Goal: Communication & Community: Answer question/provide support

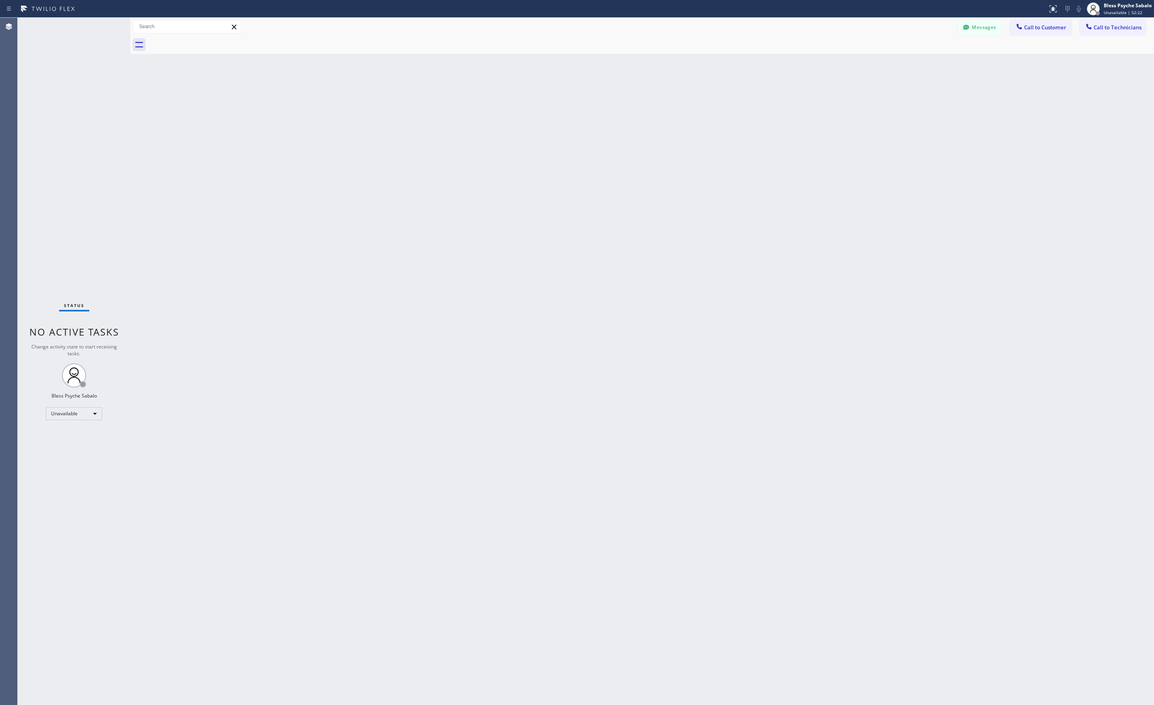
click at [201, 41] on div at bounding box center [651, 45] width 1006 height 18
click at [967, 25] on icon at bounding box center [966, 27] width 6 height 5
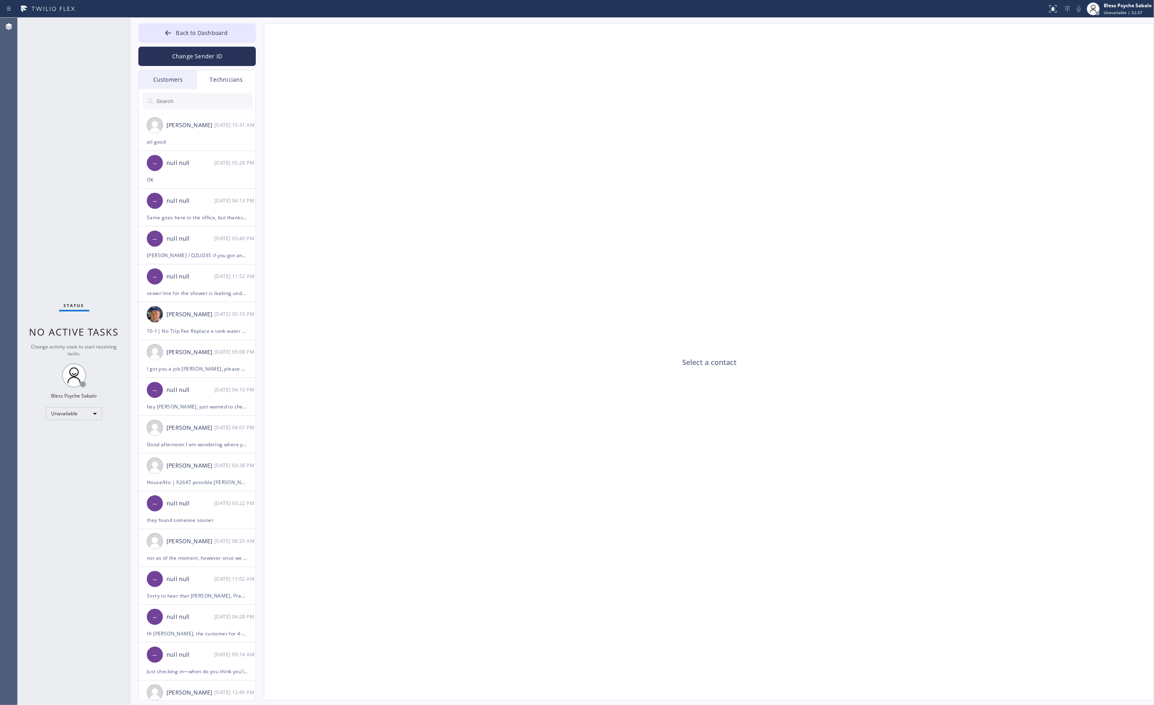
click at [200, 100] on input "text" at bounding box center [204, 101] width 97 height 16
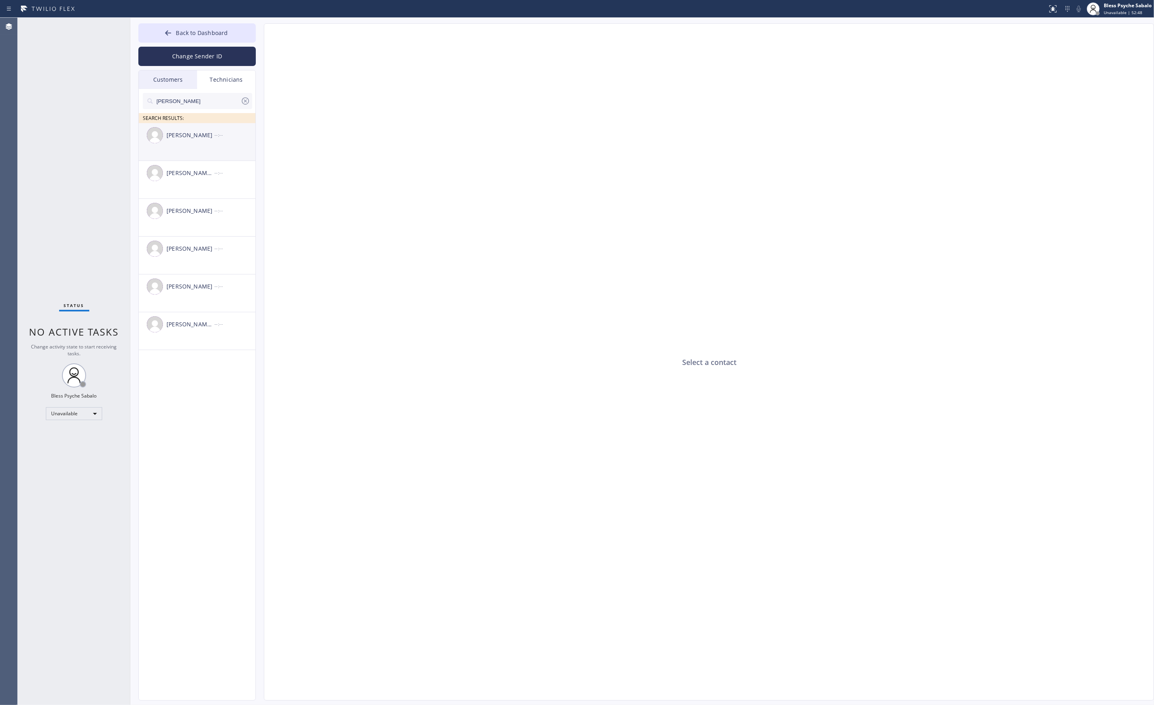
type input "[PERSON_NAME]"
click at [211, 140] on div "[PERSON_NAME] --:--" at bounding box center [197, 135] width 117 height 24
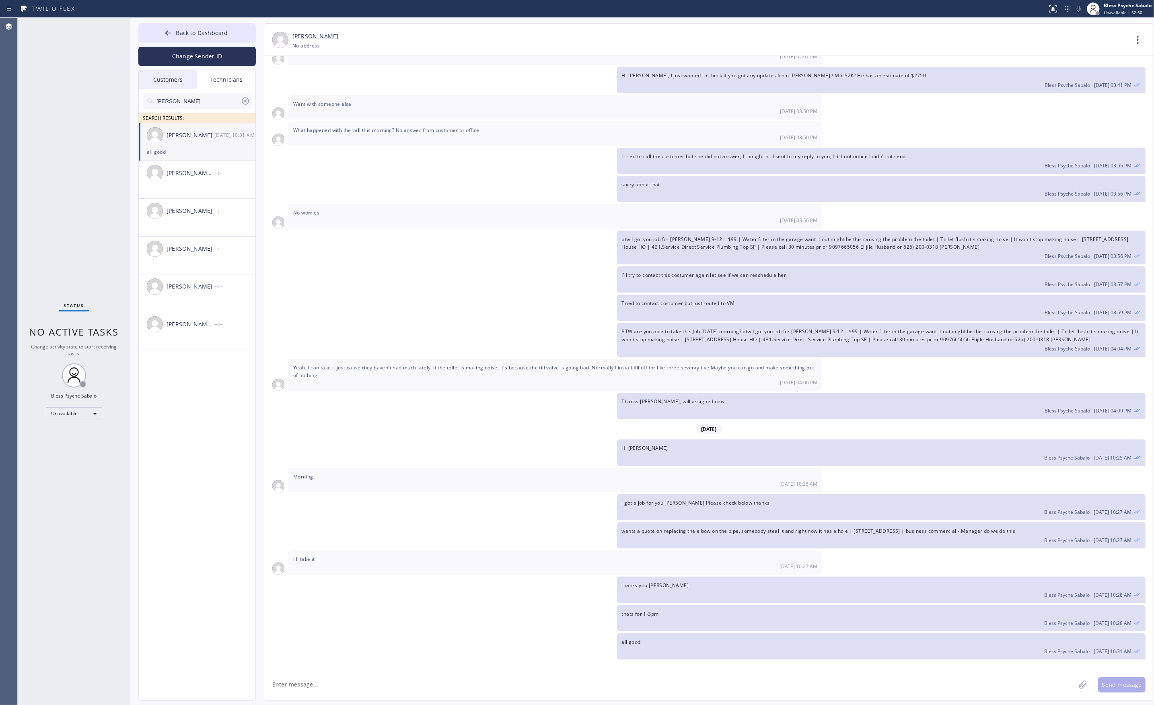
click at [210, 140] on div "[PERSON_NAME] [DATE] 10:31 AM" at bounding box center [197, 135] width 117 height 24
click at [309, 682] on textarea at bounding box center [669, 684] width 811 height 31
type textarea "Hi [PERSON_NAME]"
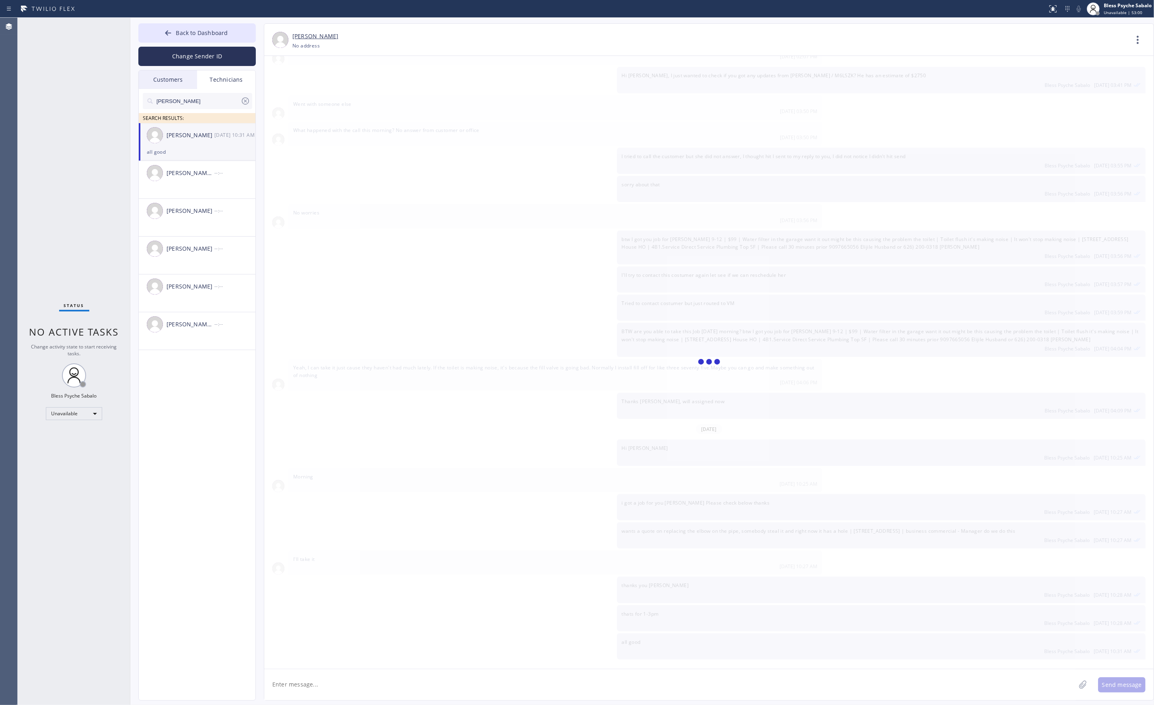
scroll to position [9317, 0]
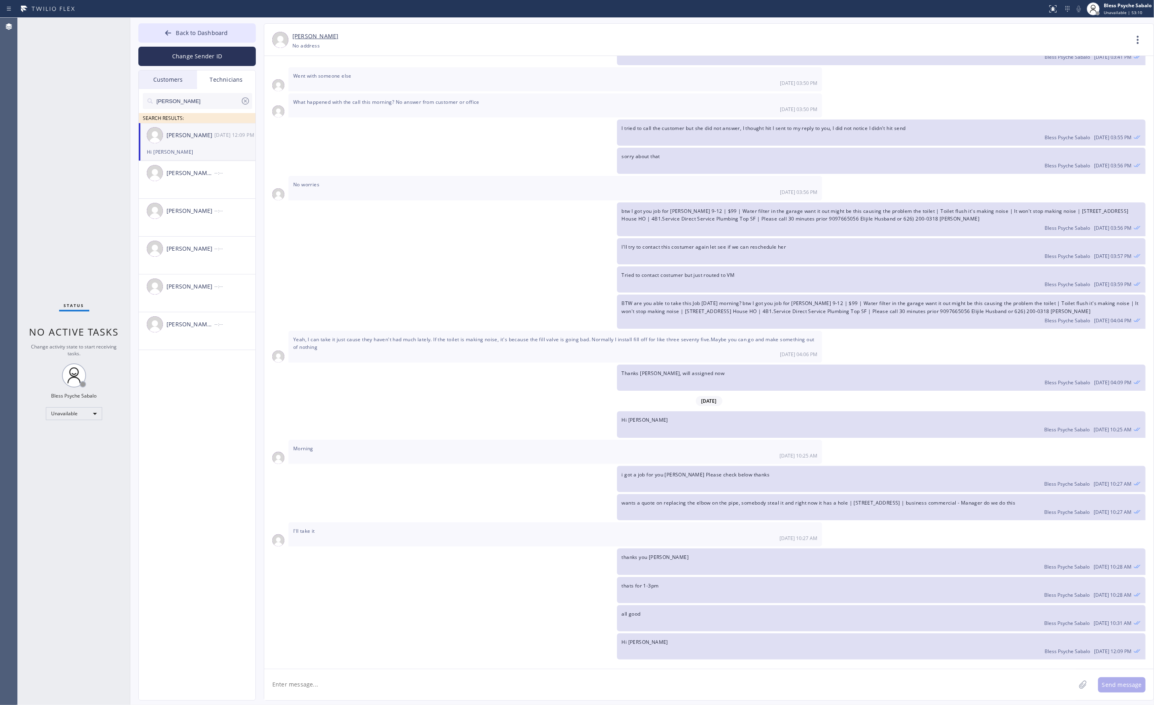
click at [349, 678] on textarea at bounding box center [669, 684] width 811 height 31
type textarea "[PERSON_NAME] cancelld the appointment thanks"
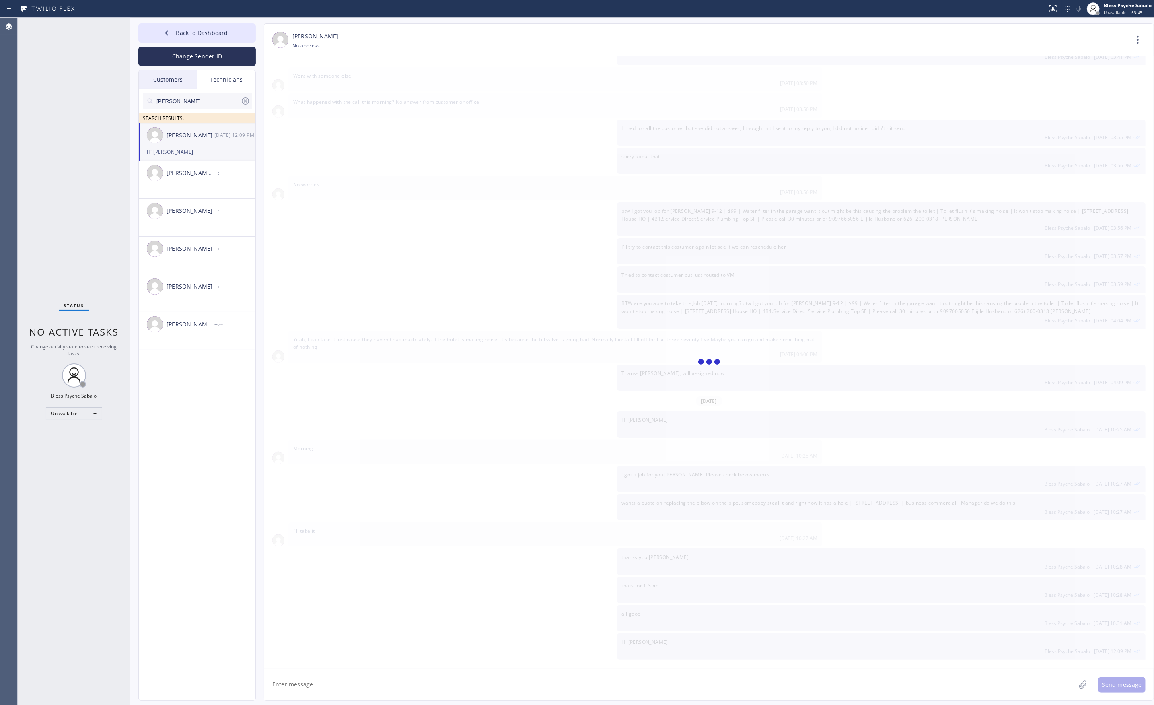
scroll to position [9346, 0]
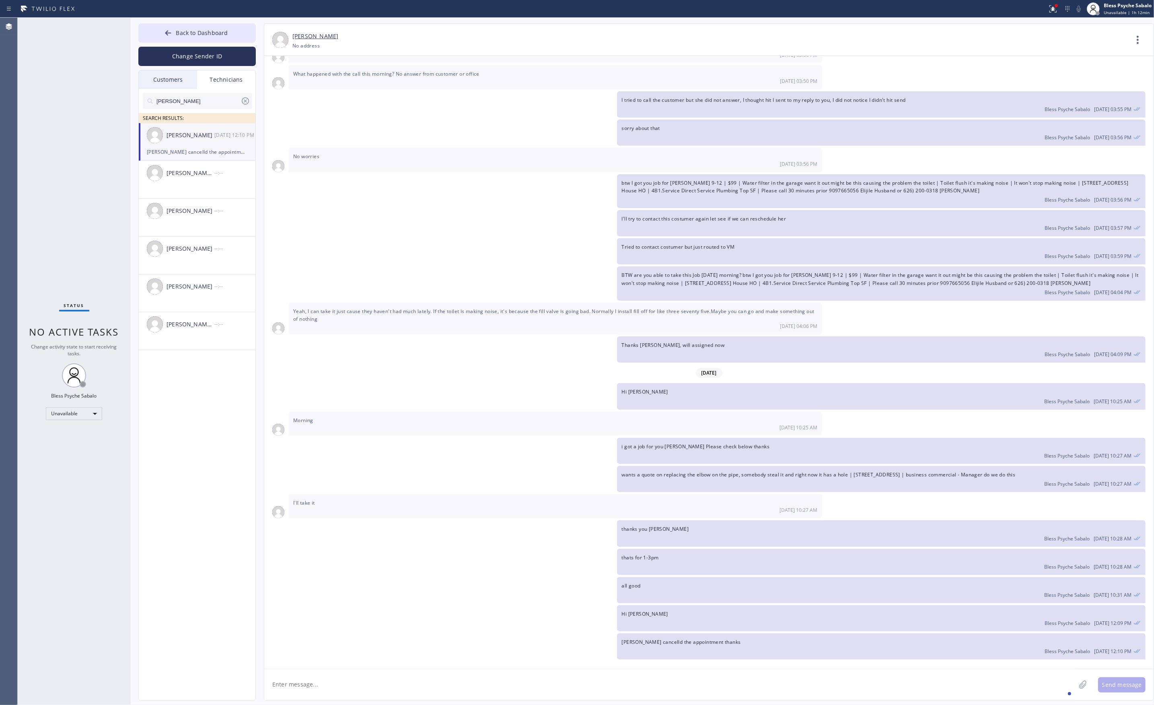
click at [318, 129] on div "sorry about that Bless Psyche Sabalo [DATE] 03:56 PM" at bounding box center [704, 132] width 881 height 26
drag, startPoint x: 219, startPoint y: 76, endPoint x: 218, endPoint y: 81, distance: 5.3
click at [219, 76] on div "Technicians" at bounding box center [226, 79] width 58 height 18
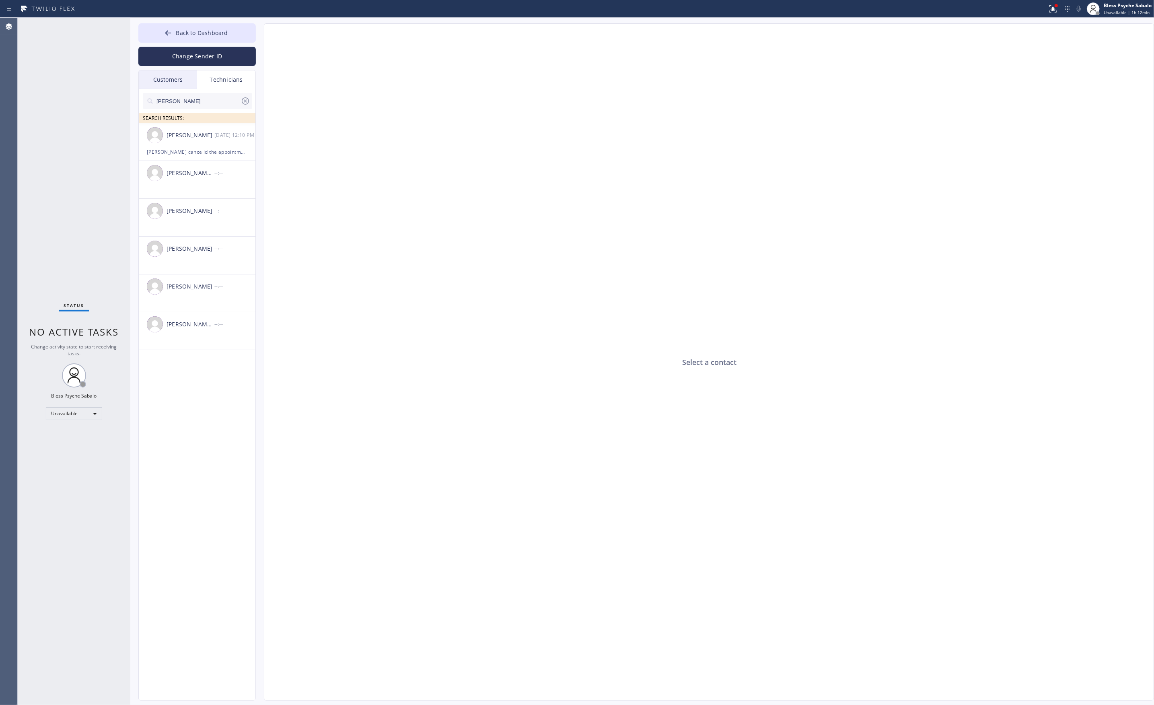
click at [242, 98] on icon at bounding box center [245, 101] width 10 height 10
click at [235, 100] on input "text" at bounding box center [204, 101] width 97 height 16
type input "firuz"
click at [214, 145] on div "[PERSON_NAME] --:--" at bounding box center [197, 135] width 117 height 24
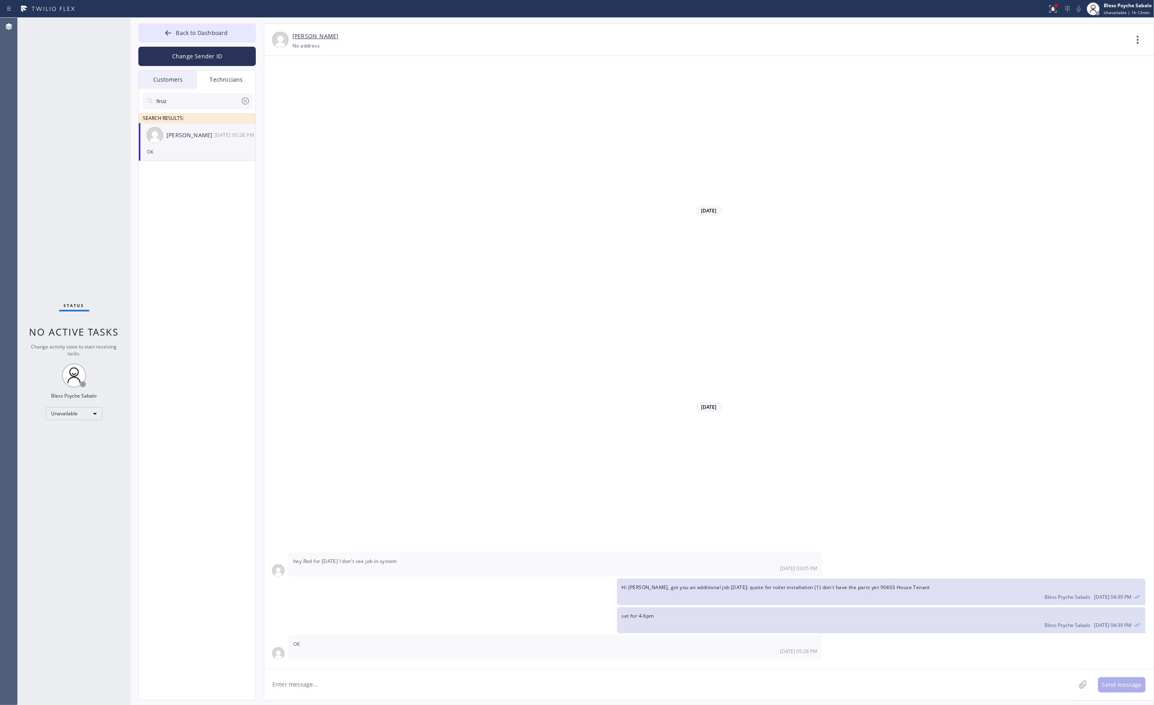
type input "[PHONE_NUMBER]"
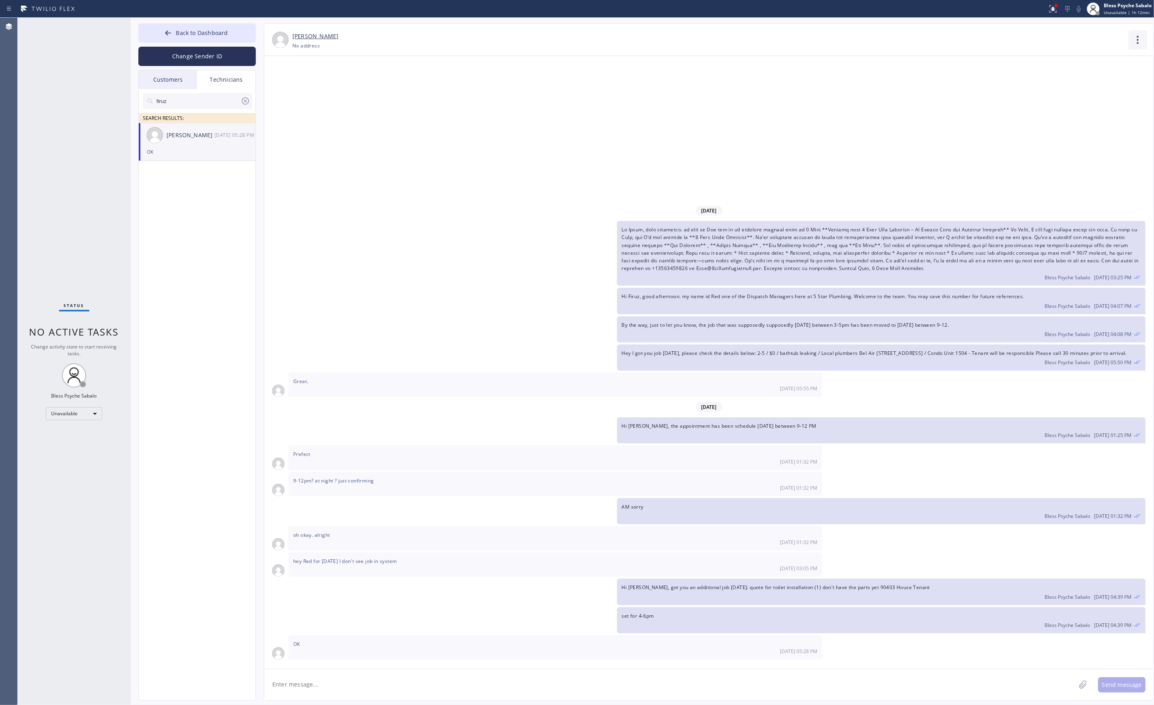
click at [1134, 48] on icon at bounding box center [1137, 39] width 19 height 19
click at [1097, 79] on li "Call to Technician" at bounding box center [1089, 82] width 117 height 21
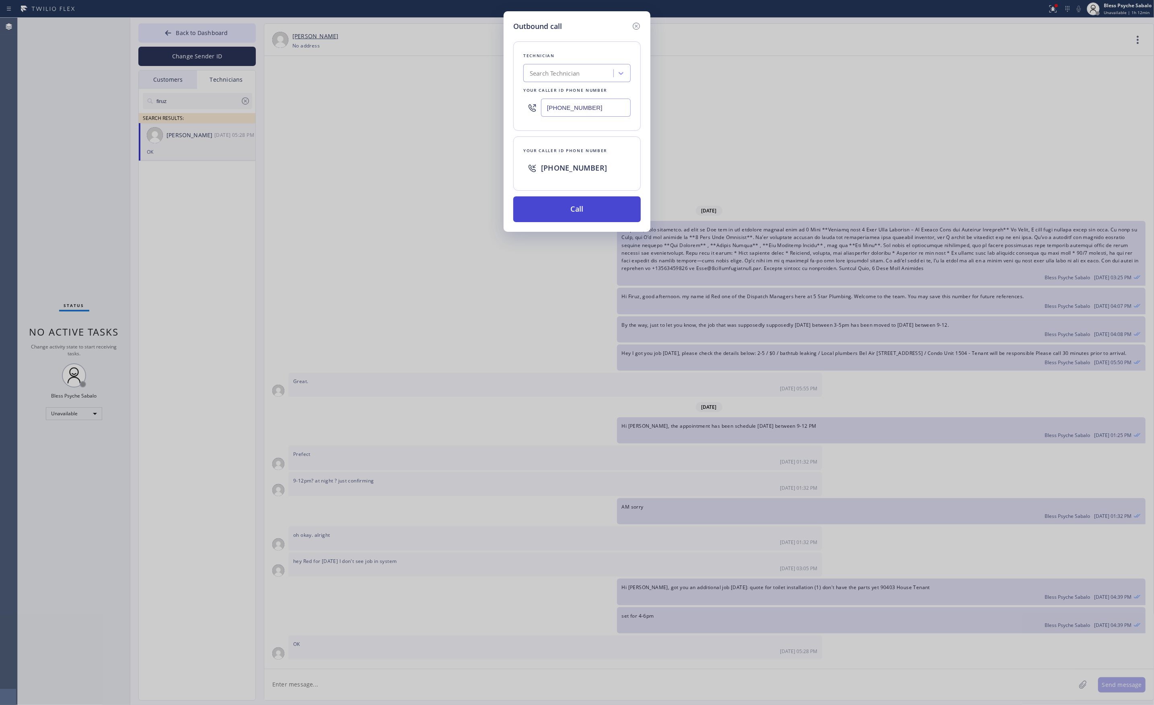
click at [571, 216] on button "Call" at bounding box center [576, 209] width 127 height 26
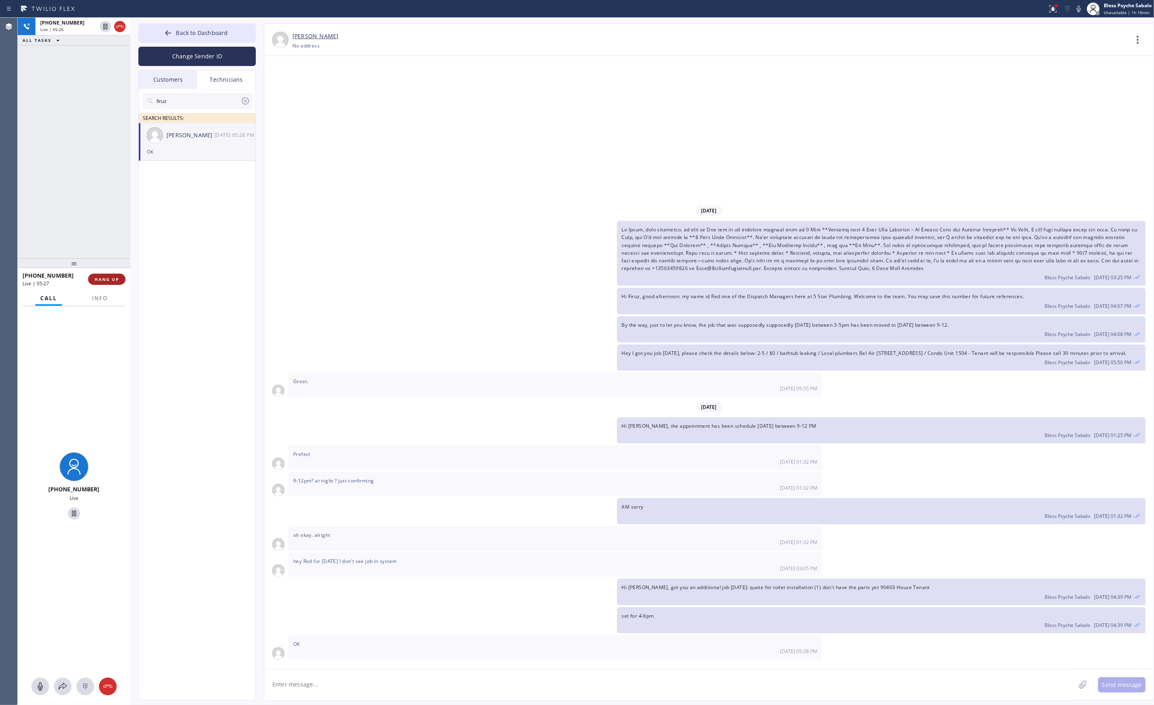
click at [108, 282] on button "HANG UP" at bounding box center [106, 278] width 37 height 11
click at [117, 244] on div "ALL TASKS ALL TASKS ACTIVE TASKS TASKS IN WRAP UP [PHONE_NUMBER] Wrap up | 00:00" at bounding box center [74, 138] width 113 height 240
click at [102, 284] on button "COMPLETE" at bounding box center [105, 278] width 41 height 11
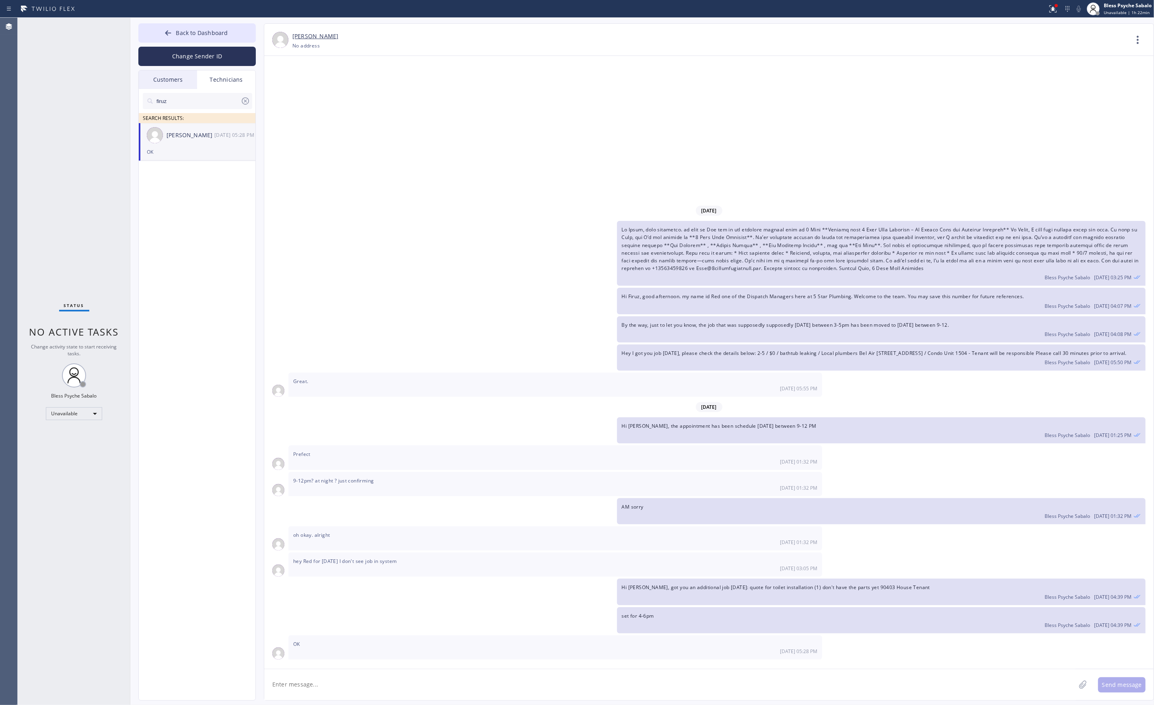
click at [241, 80] on div "Technicians" at bounding box center [226, 79] width 58 height 18
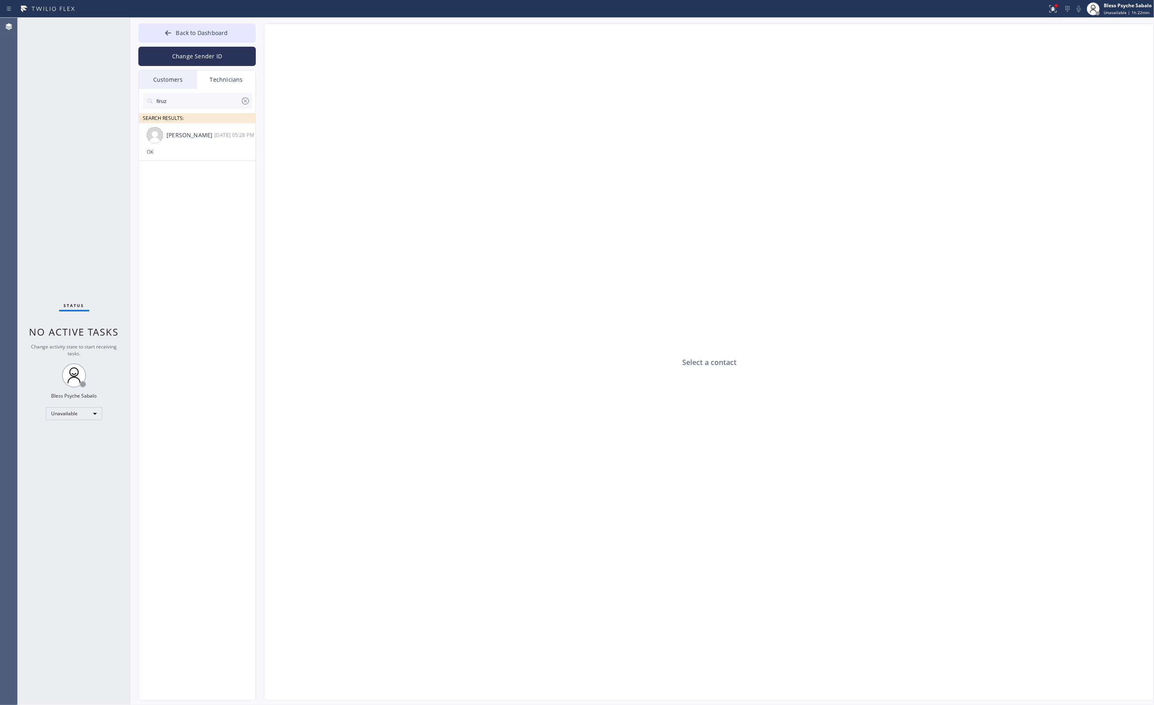
click at [244, 103] on icon at bounding box center [245, 101] width 10 height 10
click at [245, 103] on input "text" at bounding box center [204, 101] width 97 height 16
drag, startPoint x: 245, startPoint y: 103, endPoint x: 229, endPoint y: 101, distance: 15.9
click at [240, 102] on input "text" at bounding box center [204, 101] width 97 height 16
click at [226, 101] on input "text" at bounding box center [204, 101] width 97 height 16
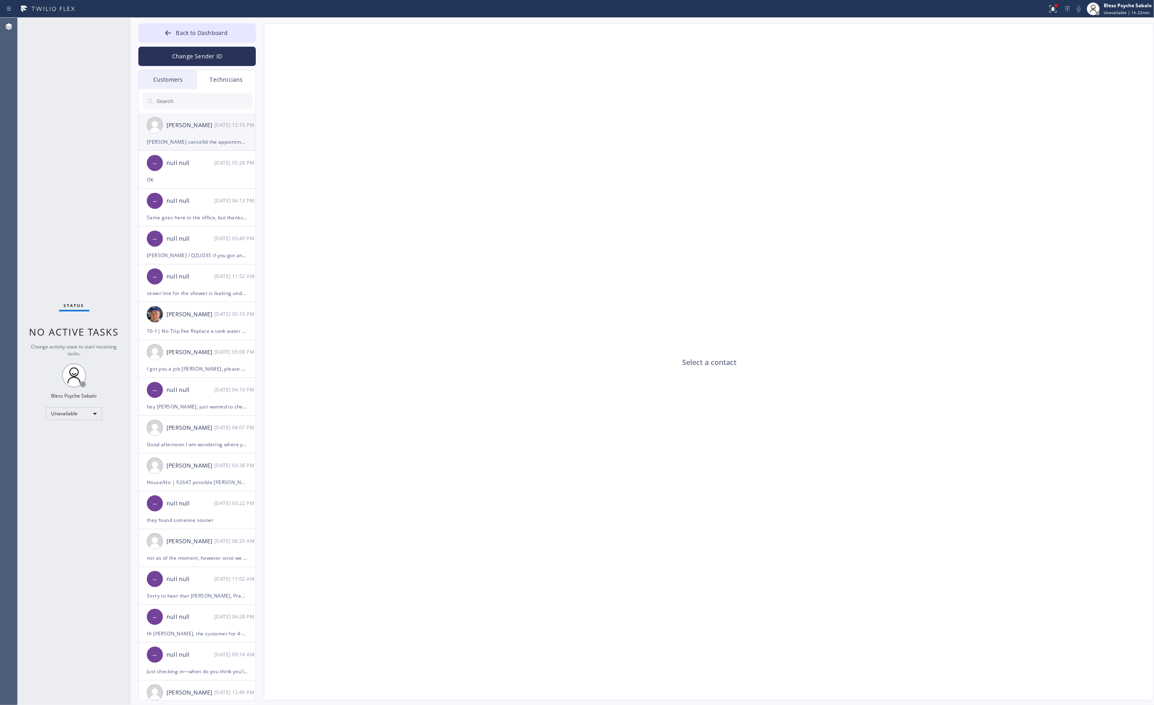
click at [193, 135] on div "[PERSON_NAME] [DATE] 12:10 PM" at bounding box center [197, 125] width 117 height 24
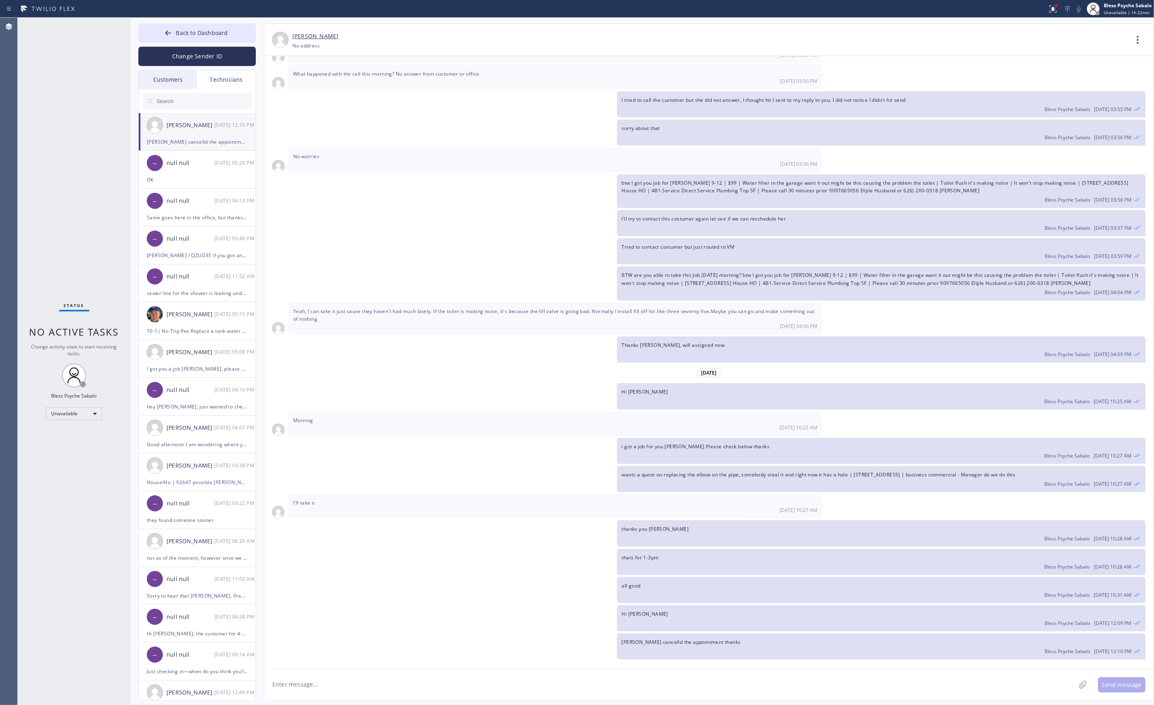
click at [509, 663] on div "[DATE] Hi [PERSON_NAME], Just a quick reminder that our training sessions are h…" at bounding box center [708, 362] width 889 height 612
click at [1136, 44] on icon at bounding box center [1137, 39] width 19 height 19
click at [1093, 84] on li "Call to Technician" at bounding box center [1089, 82] width 117 height 21
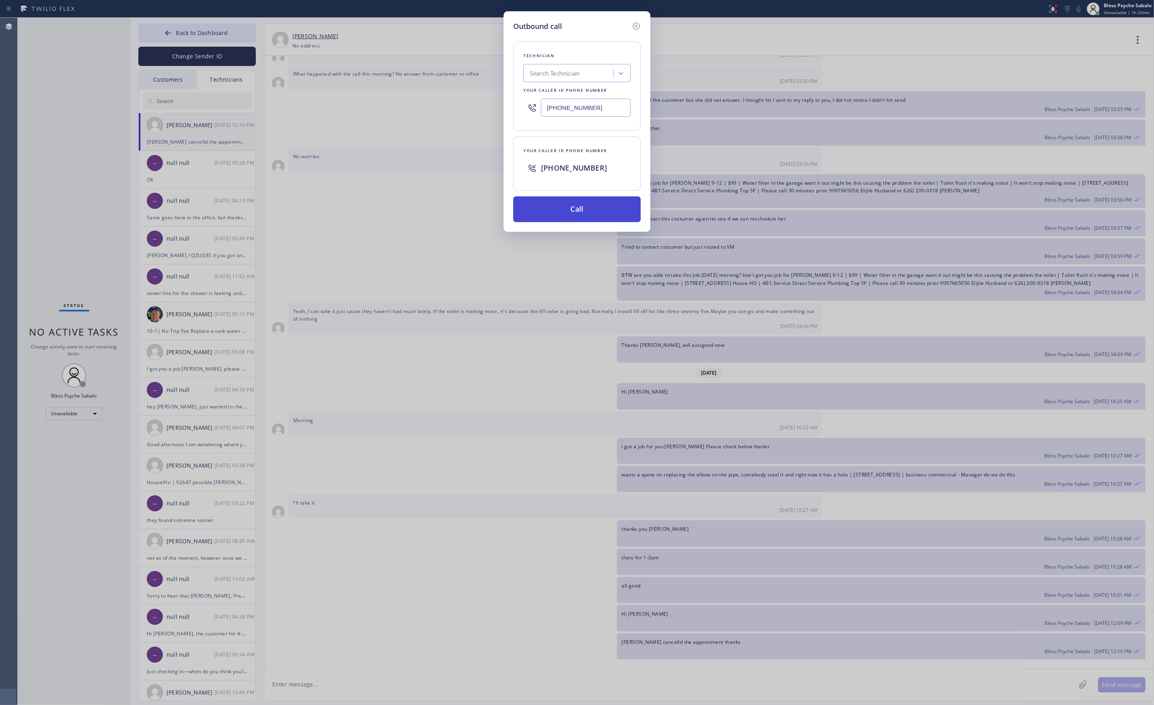
click at [590, 217] on button "Call" at bounding box center [576, 209] width 127 height 26
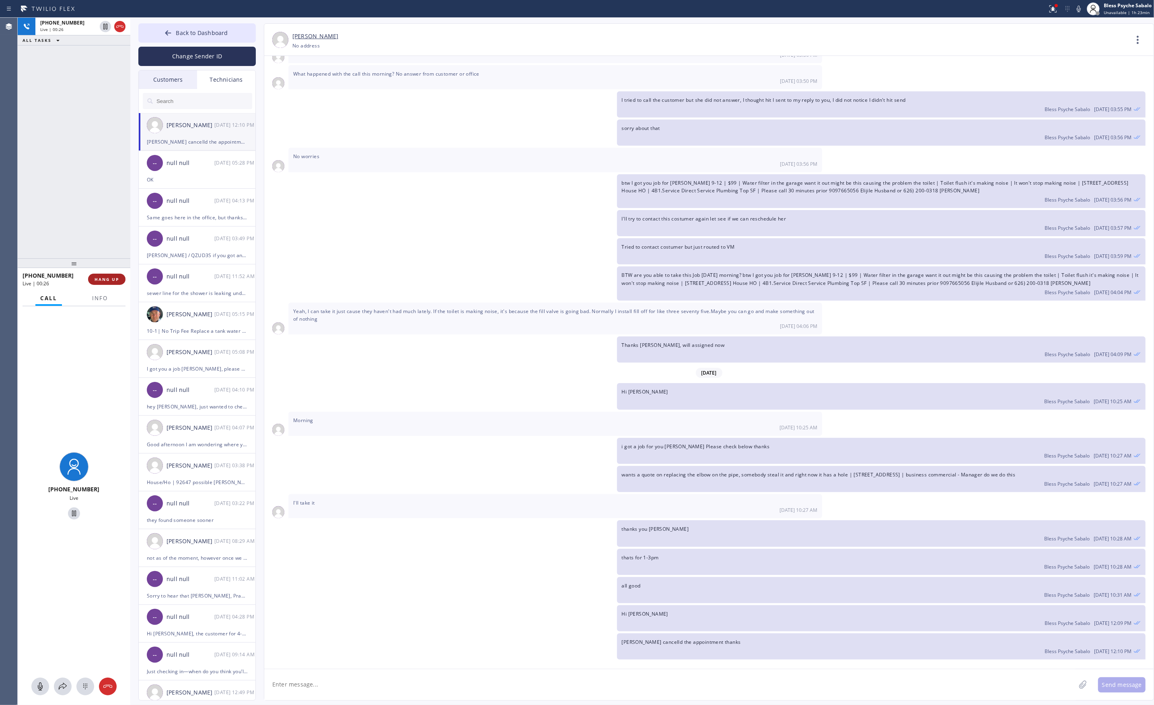
click at [93, 275] on button "HANG UP" at bounding box center [106, 278] width 37 height 11
click at [98, 214] on div "[PHONE_NUMBER] Live | 00:27 ALL TASKS ALL TASKS ACTIVE TASKS TASKS IN WRAP UP" at bounding box center [74, 138] width 113 height 240
drag, startPoint x: 105, startPoint y: 288, endPoint x: 107, endPoint y: 277, distance: 11.4
click at [105, 287] on div "[PHONE_NUMBER] Wrap up | 04:16 COMPLETE" at bounding box center [74, 279] width 103 height 21
drag, startPoint x: 101, startPoint y: 278, endPoint x: 103, endPoint y: 241, distance: 37.1
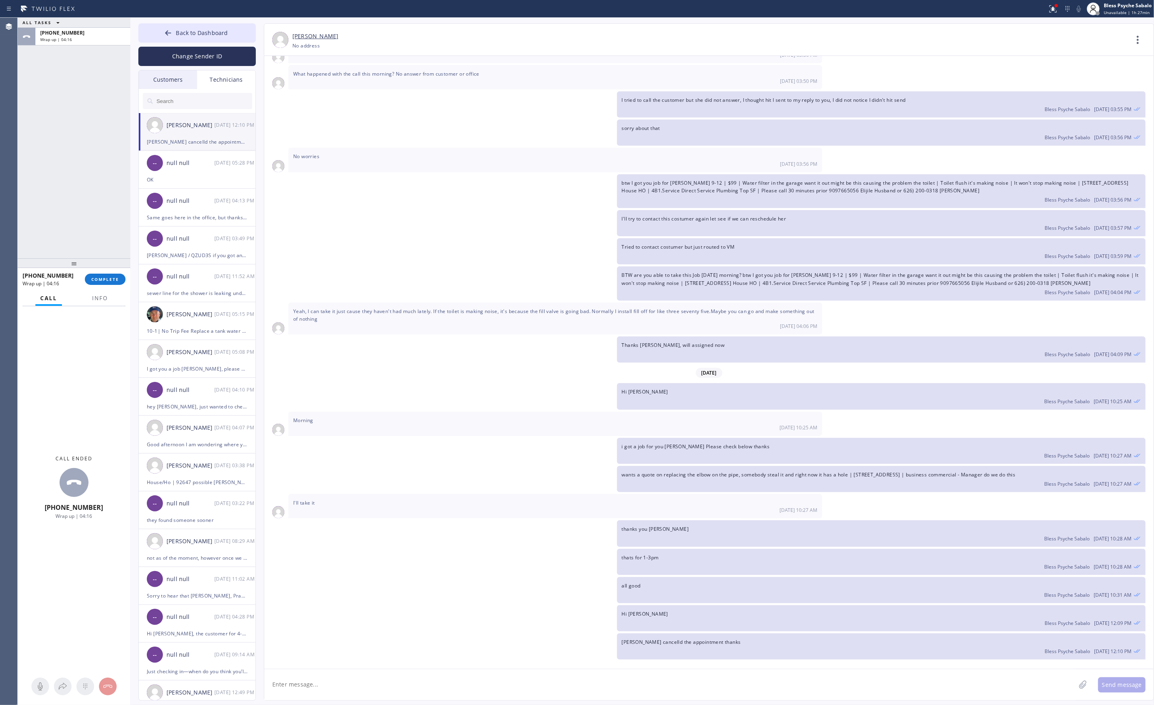
click at [102, 274] on button "COMPLETE" at bounding box center [105, 278] width 41 height 11
drag, startPoint x: 96, startPoint y: 213, endPoint x: 99, endPoint y: 210, distance: 4.8
click at [97, 212] on div "ALL TASKS ALL TASKS ACTIVE TASKS TASKS IN WRAP UP [PHONE_NUMBER] Wrap up | 04:17" at bounding box center [74, 138] width 113 height 240
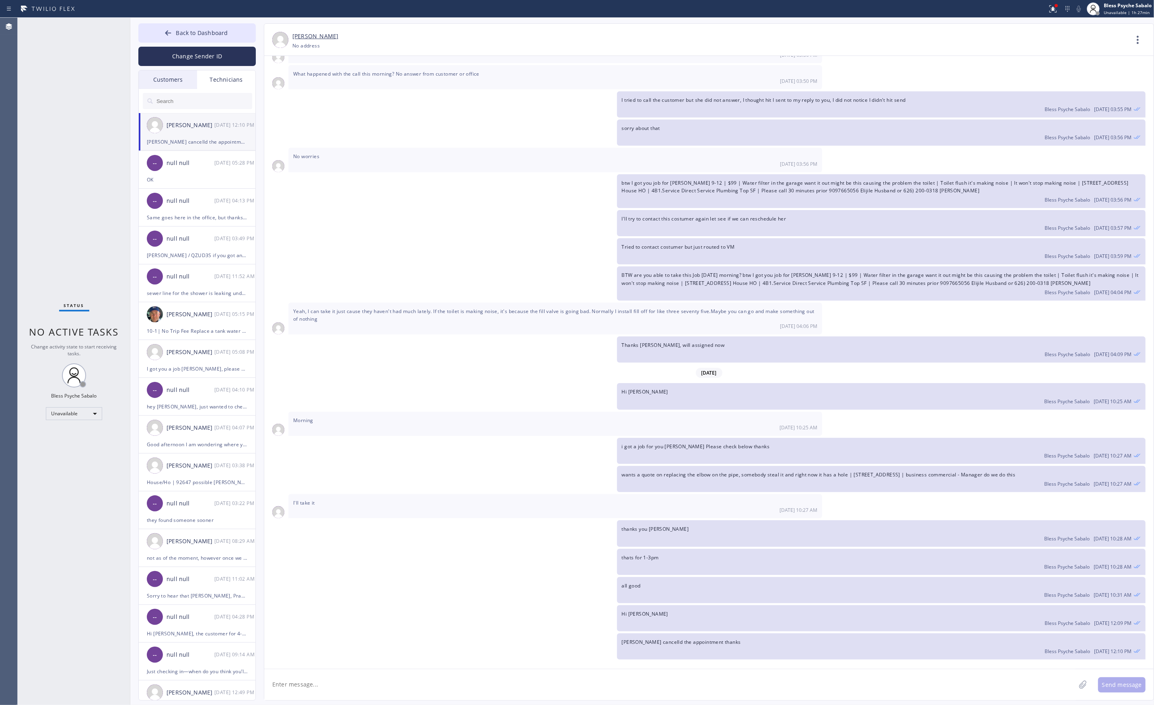
drag, startPoint x: 10, startPoint y: 301, endPoint x: 2, endPoint y: 301, distance: 8.8
click at [10, 301] on div "Agent Desktop" at bounding box center [8, 361] width 17 height 687
click at [60, 306] on div "Status" at bounding box center [74, 306] width 30 height 9
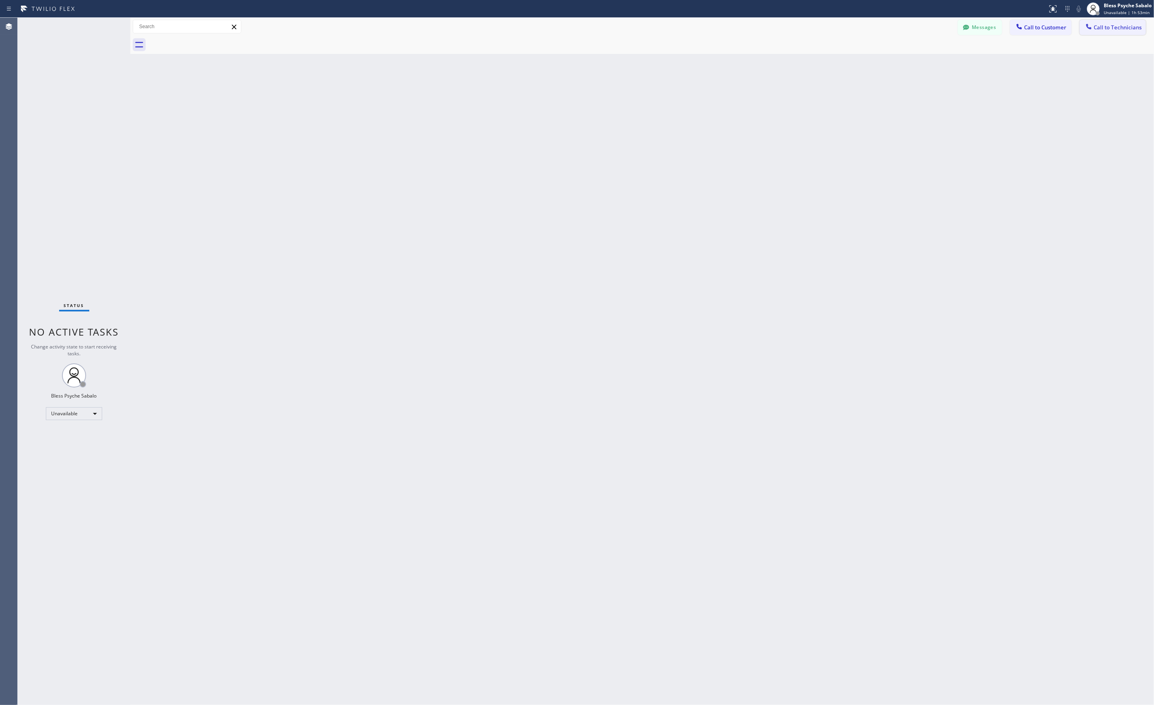
click at [1107, 30] on span "Call to Technicians" at bounding box center [1117, 27] width 48 height 7
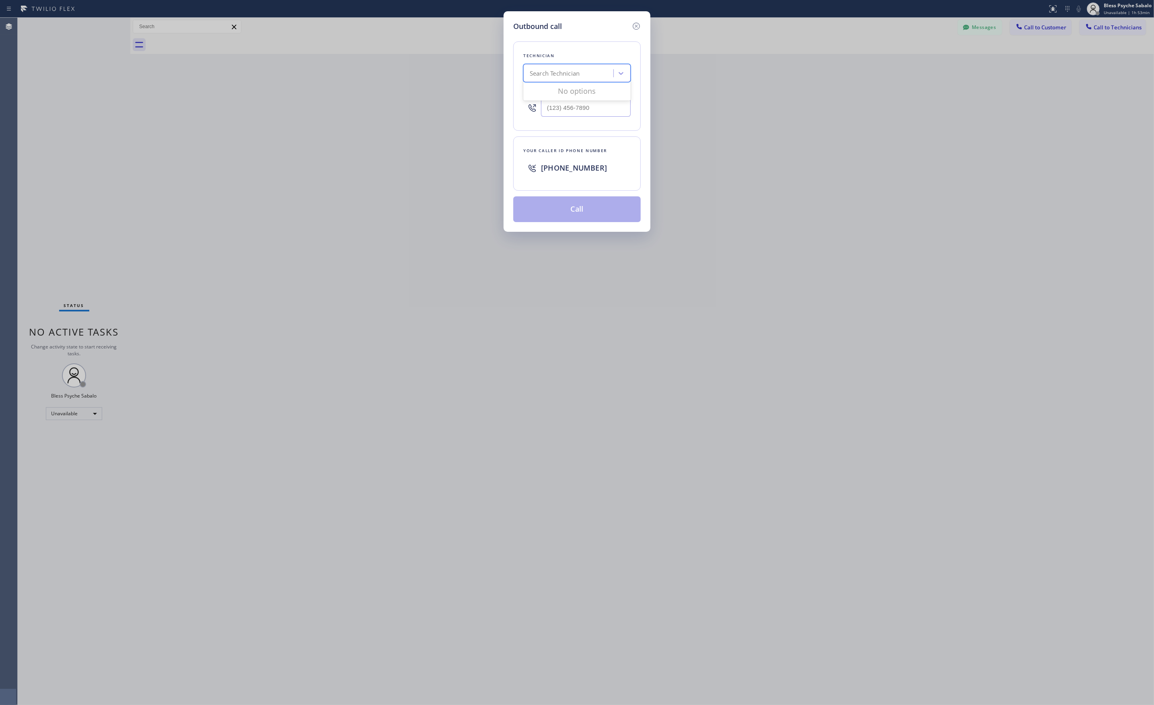
click at [561, 74] on div "Search Technician" at bounding box center [555, 73] width 50 height 9
type input "vache"
click at [575, 95] on div "[PERSON_NAME]" at bounding box center [576, 90] width 107 height 14
type input "(818) 261-4699"
click at [579, 195] on div "Technician Vache Katabyan Your caller id phone number (818) 261-4699 Your calle…" at bounding box center [576, 127] width 127 height 190
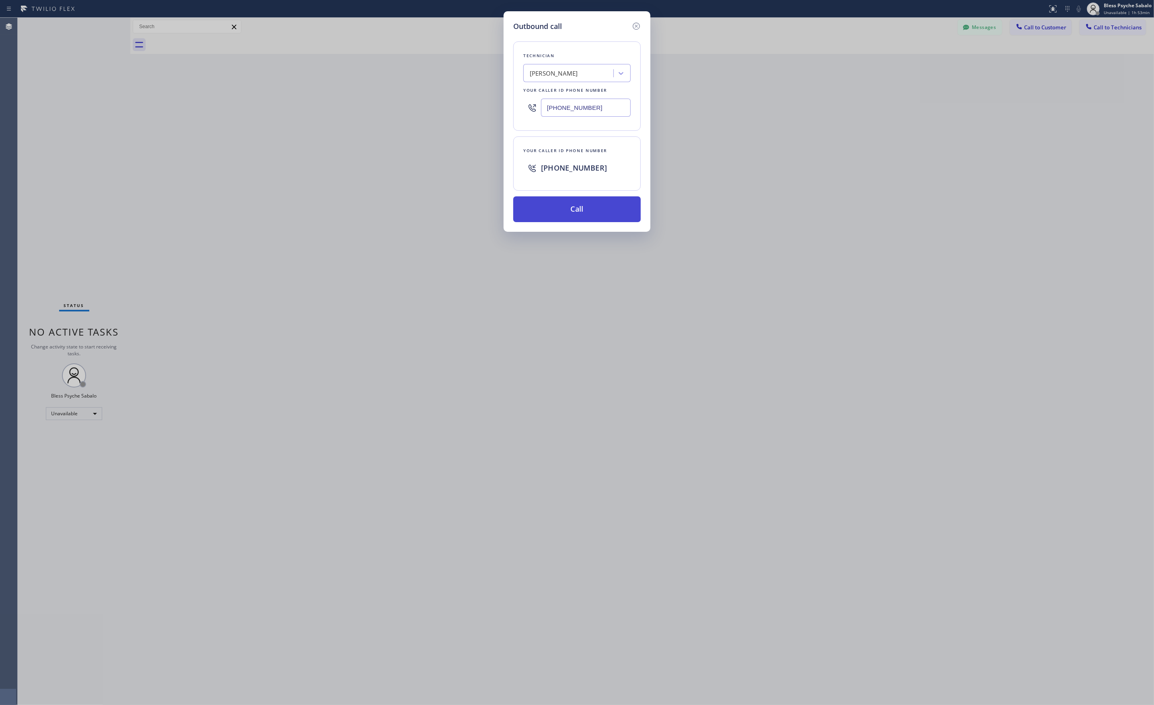
click at [581, 201] on button "Call" at bounding box center [576, 209] width 127 height 26
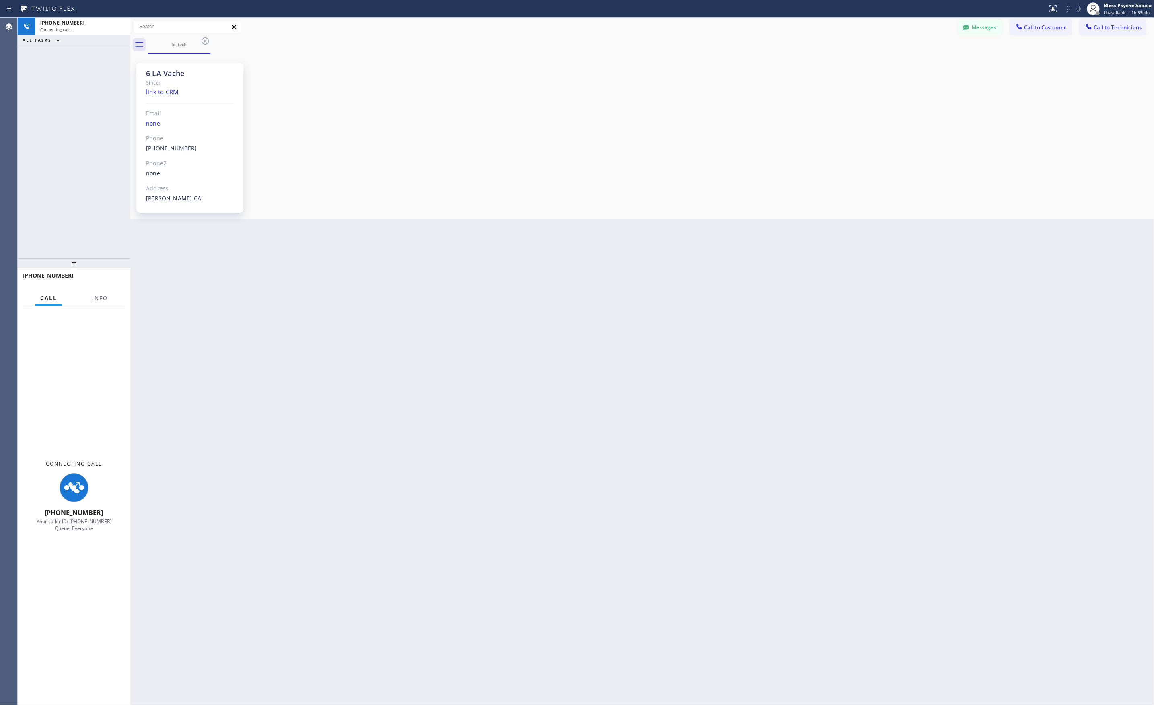
scroll to position [6713, 0]
drag, startPoint x: 782, startPoint y: 132, endPoint x: 787, endPoint y: 129, distance: 6.1
click at [787, 129] on div "6 LA Vache Since: link to CRM Email none Phone (818) 261-4699 Outbound call Tec…" at bounding box center [641, 136] width 1019 height 161
click at [967, 31] on icon at bounding box center [966, 27] width 8 height 8
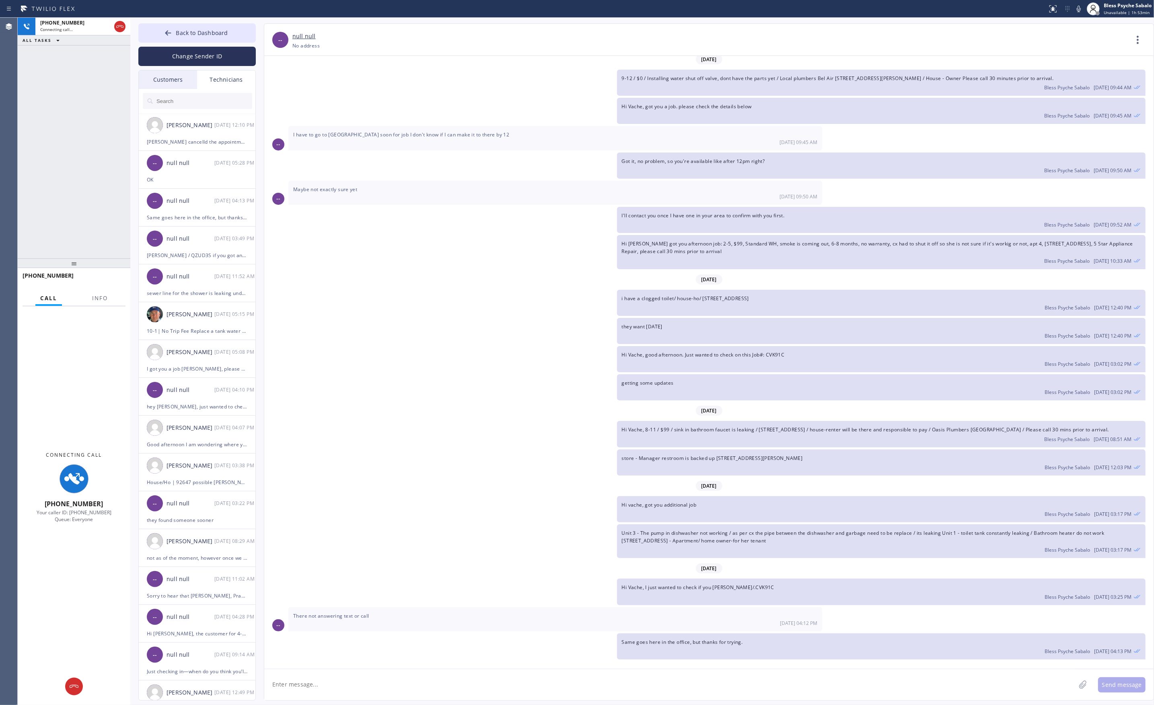
click at [226, 82] on div "Technicians" at bounding box center [226, 79] width 58 height 18
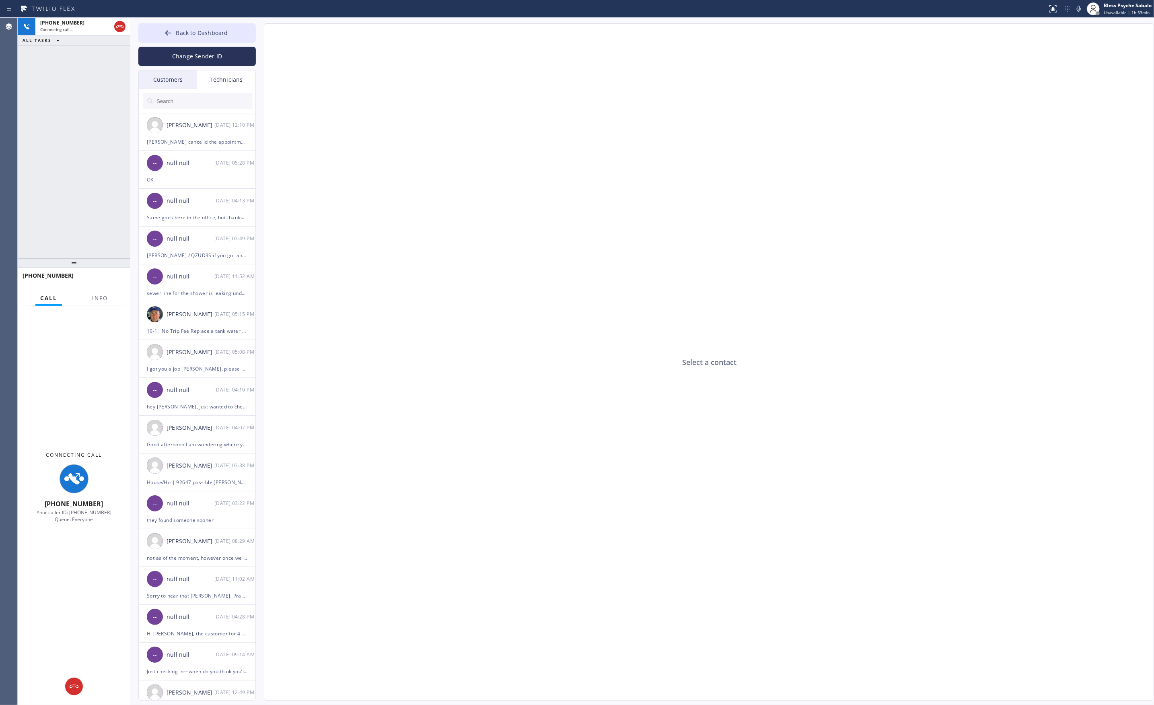
click at [210, 101] on input "text" at bounding box center [204, 101] width 97 height 16
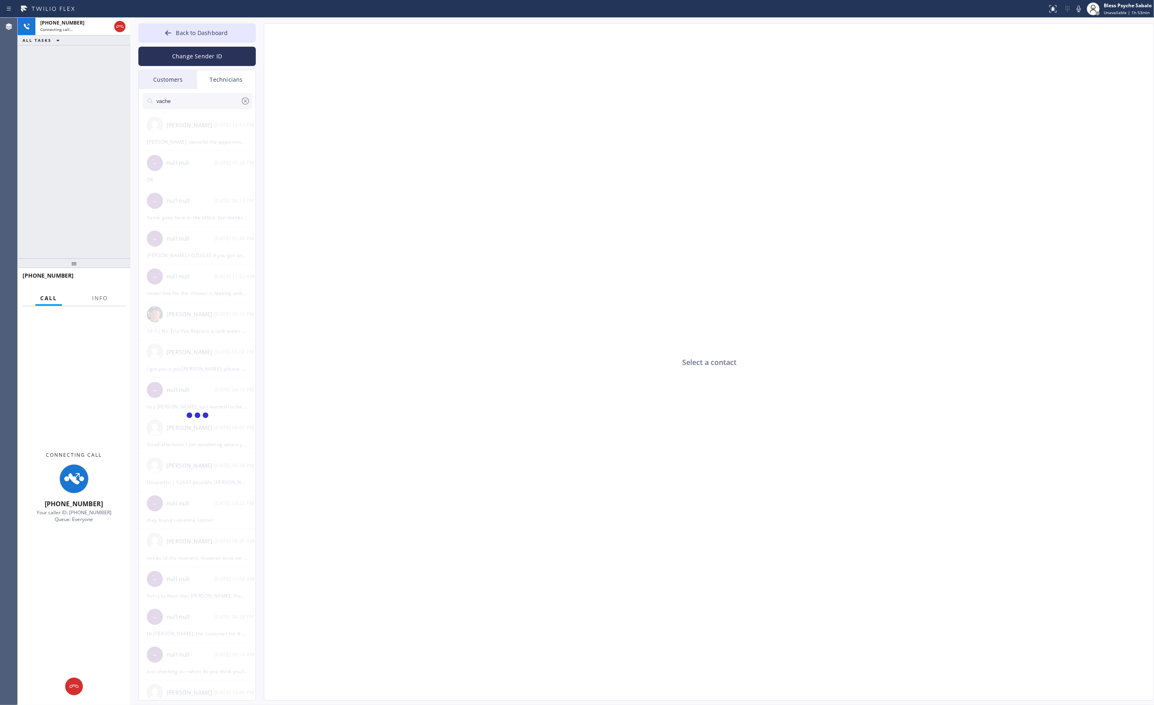
type input "vache"
click at [168, 144] on div "Vache Katabyan --:--" at bounding box center [197, 135] width 117 height 24
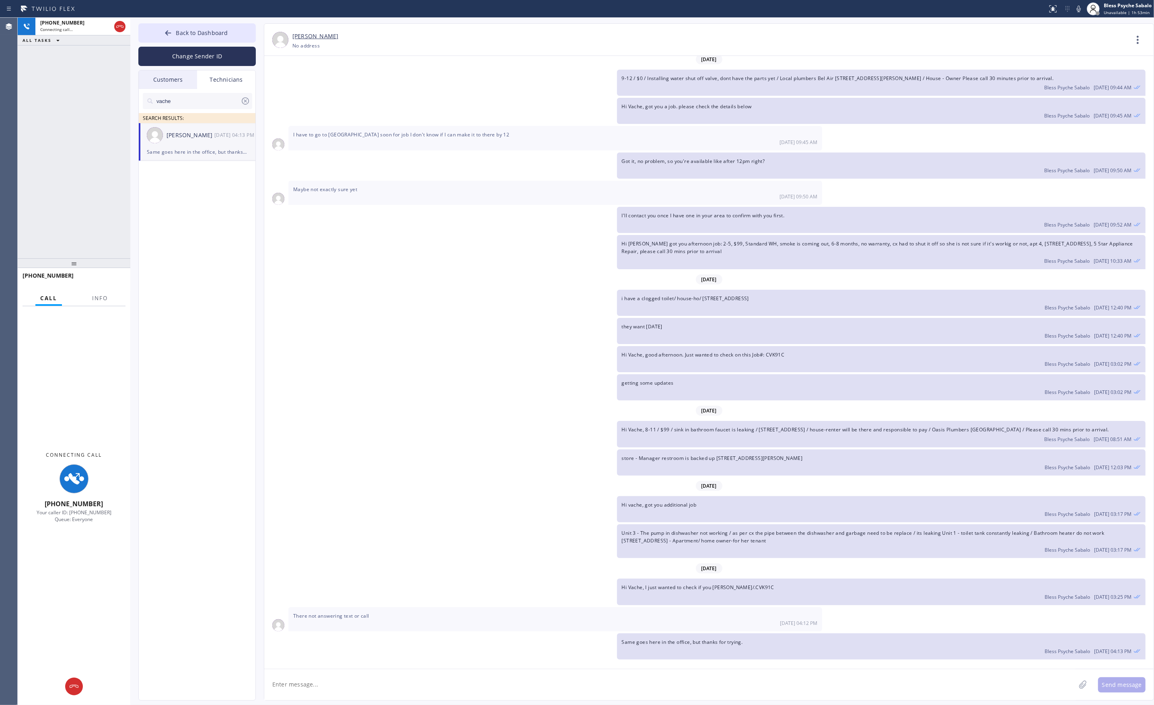
click at [364, 680] on textarea at bounding box center [669, 684] width 811 height 31
paste textarea "The drain on one of their bathrooms is backing up and clogged. She also wants s…"
type textarea "The drain on one of their bathrooms is backing up and clogged. She also wants s…"
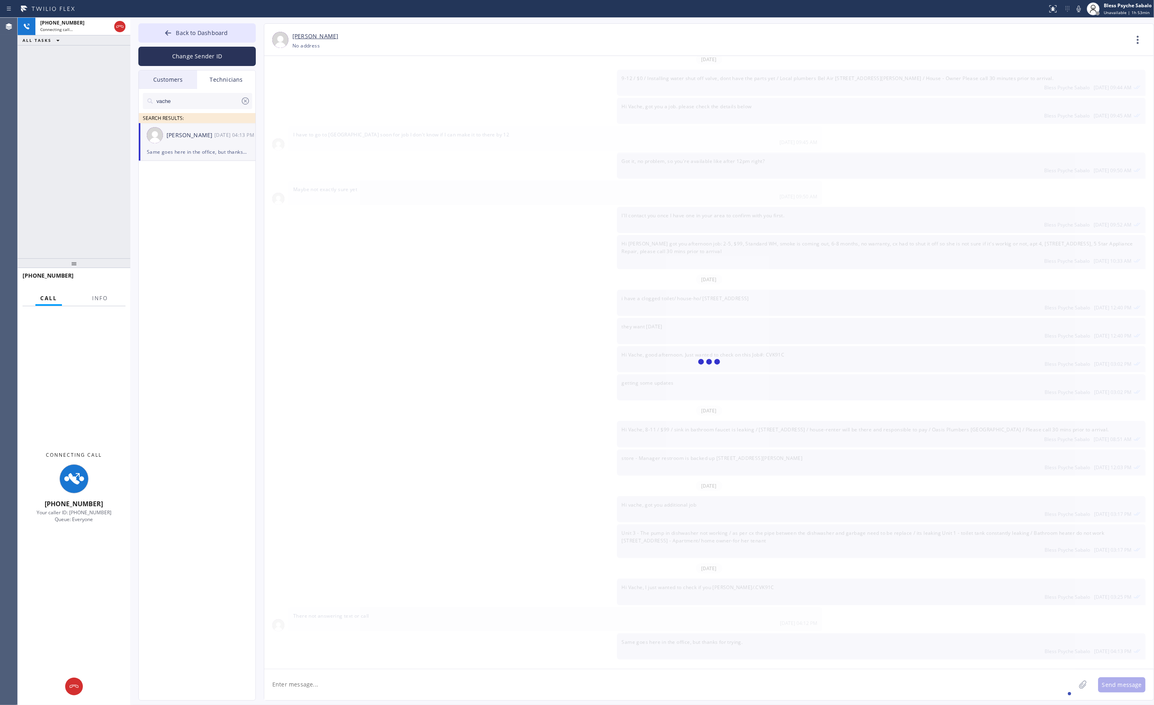
scroll to position [6768, 0]
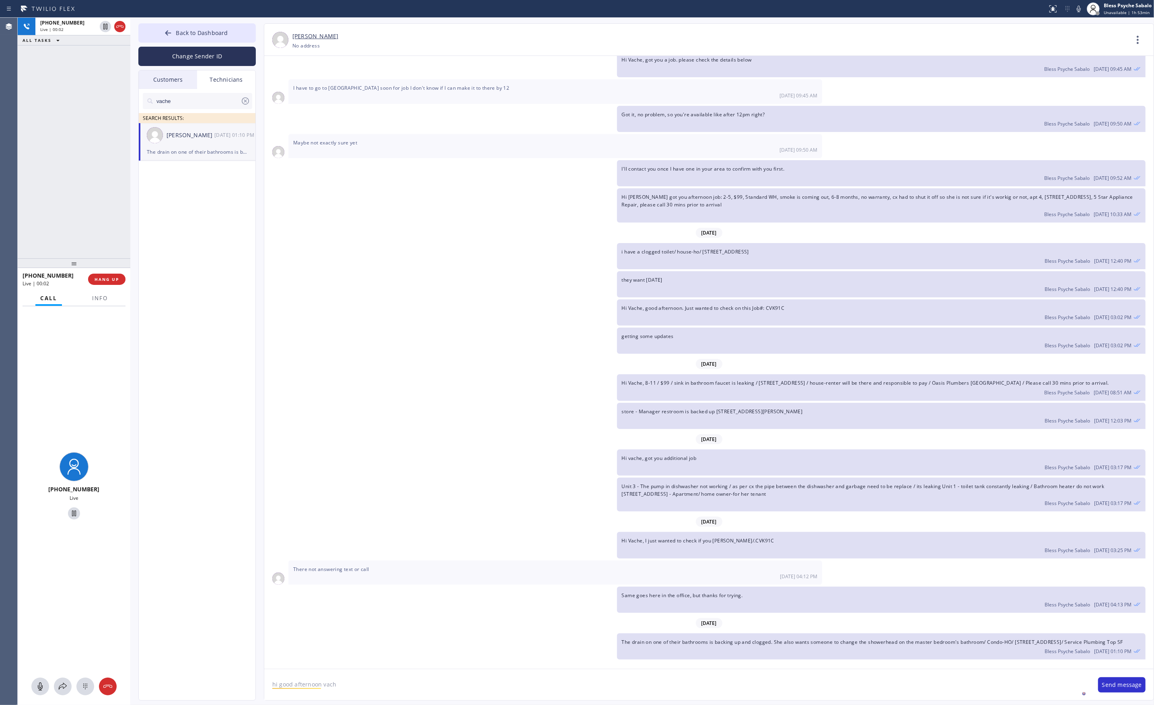
type textarea "hi good afternoon vache"
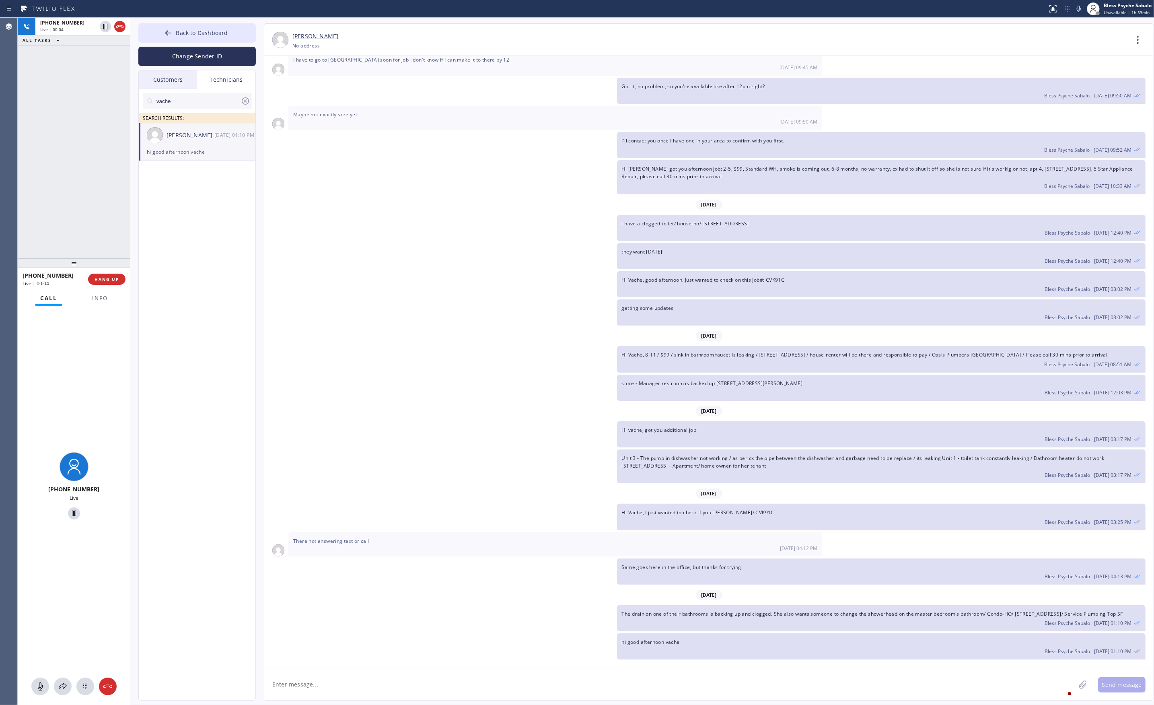
scroll to position [6796, 0]
click at [591, 676] on textarea at bounding box center [669, 684] width 811 height 31
click at [97, 277] on span "HANG UP" at bounding box center [107, 279] width 25 height 6
click at [345, 685] on textarea "this is between" at bounding box center [677, 684] width 826 height 31
type textarea "this is between 3-5pm tpday"
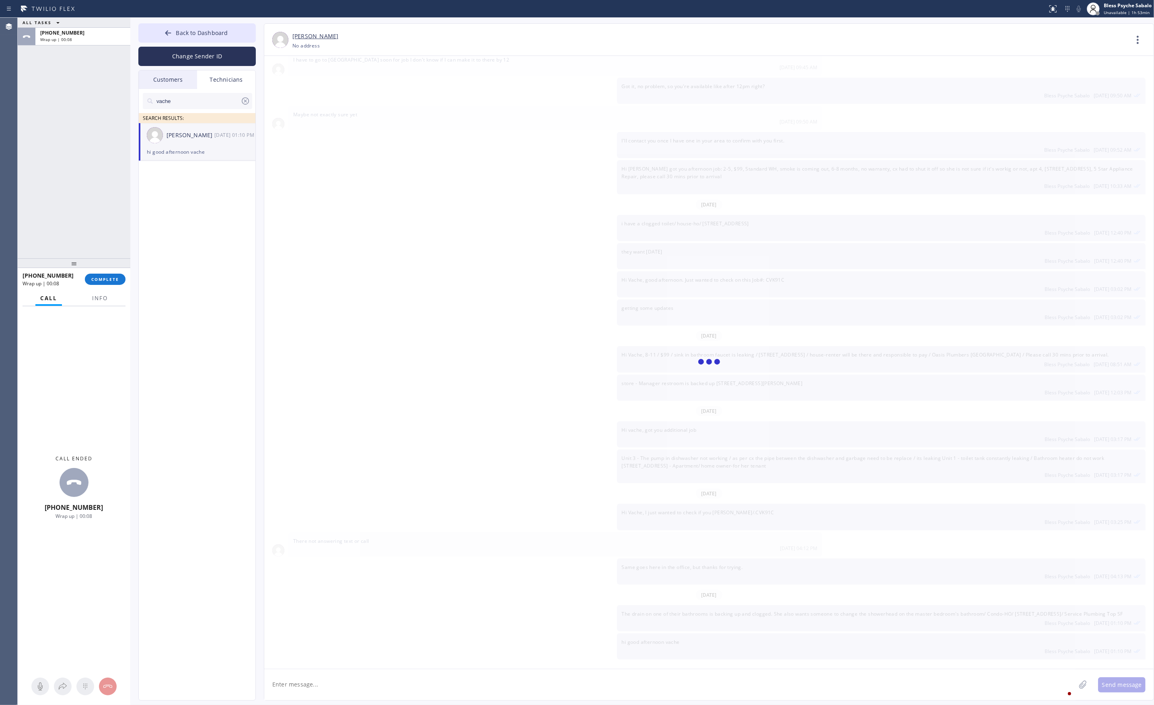
scroll to position [6824, 0]
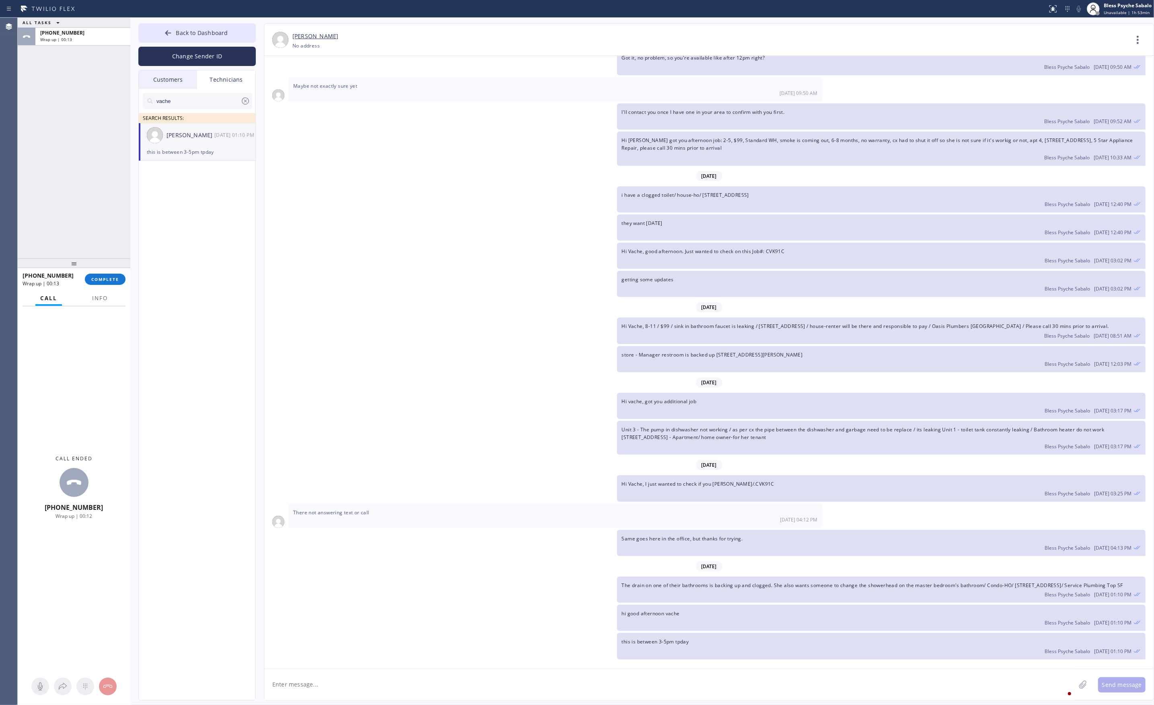
drag, startPoint x: 1137, startPoint y: 44, endPoint x: 1107, endPoint y: 57, distance: 33.0
click at [1137, 44] on icon at bounding box center [1138, 40] width 2 height 8
click at [1057, 81] on li "Call to Technician" at bounding box center [1089, 82] width 117 height 21
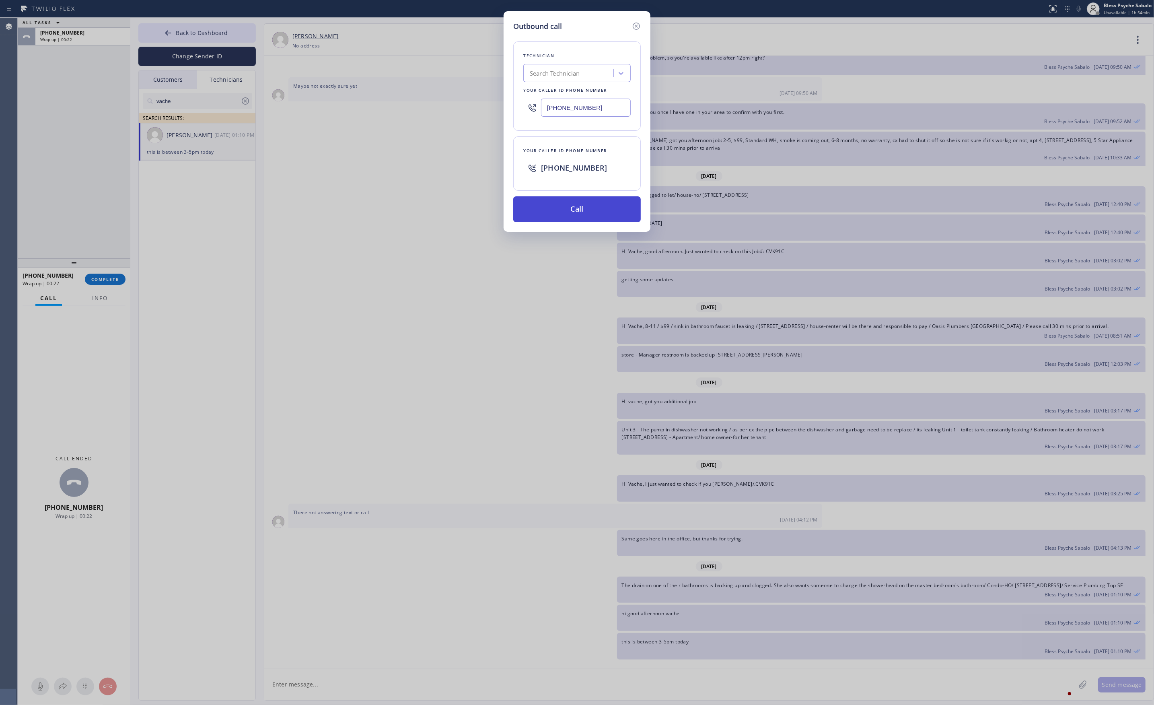
click at [608, 203] on button "Call" at bounding box center [576, 209] width 127 height 26
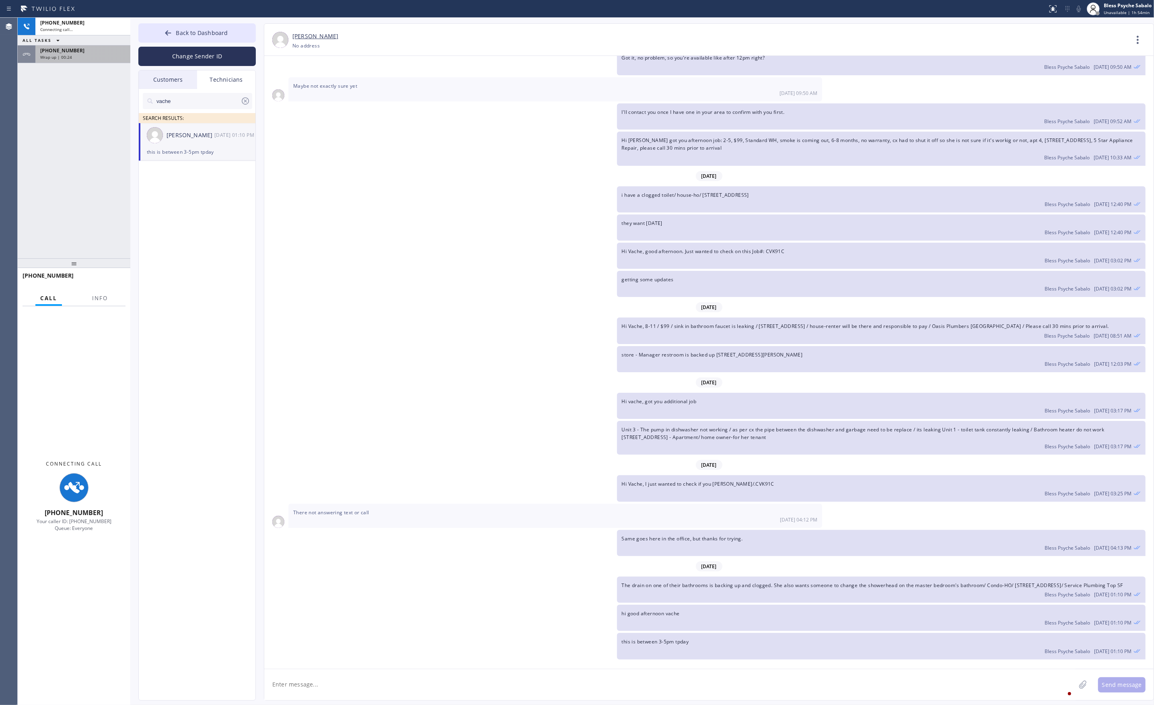
click at [69, 53] on span "+18182614699" at bounding box center [62, 50] width 44 height 7
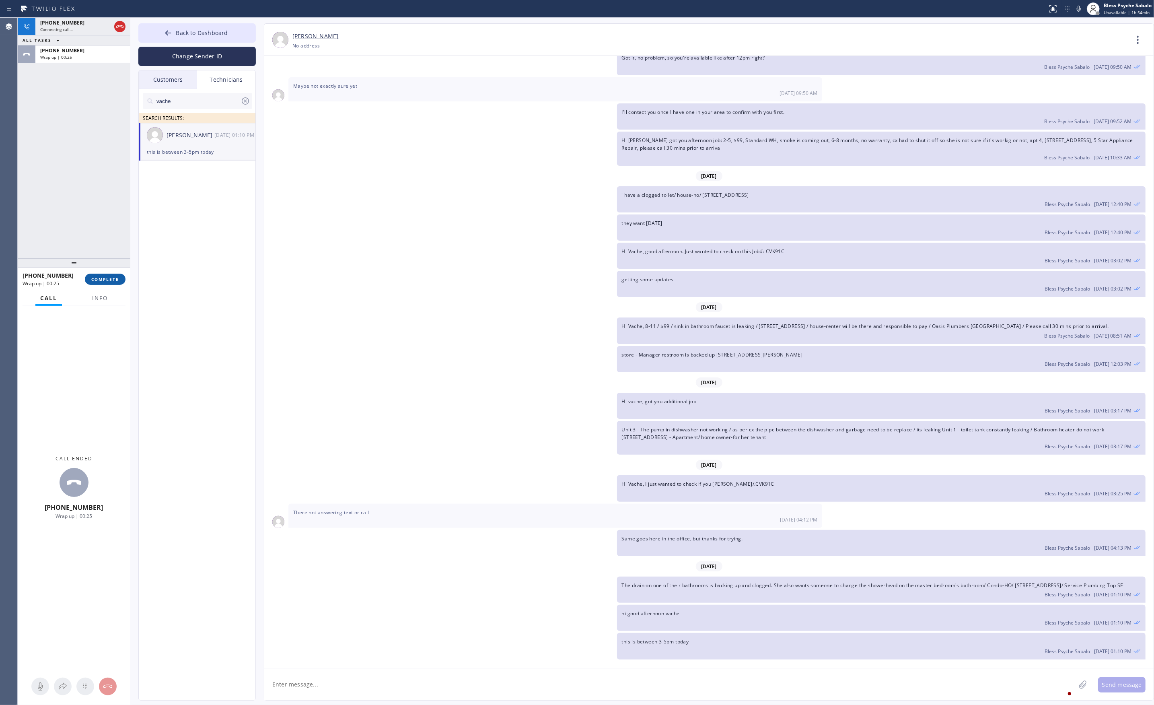
click at [104, 273] on button "COMPLETE" at bounding box center [105, 278] width 41 height 11
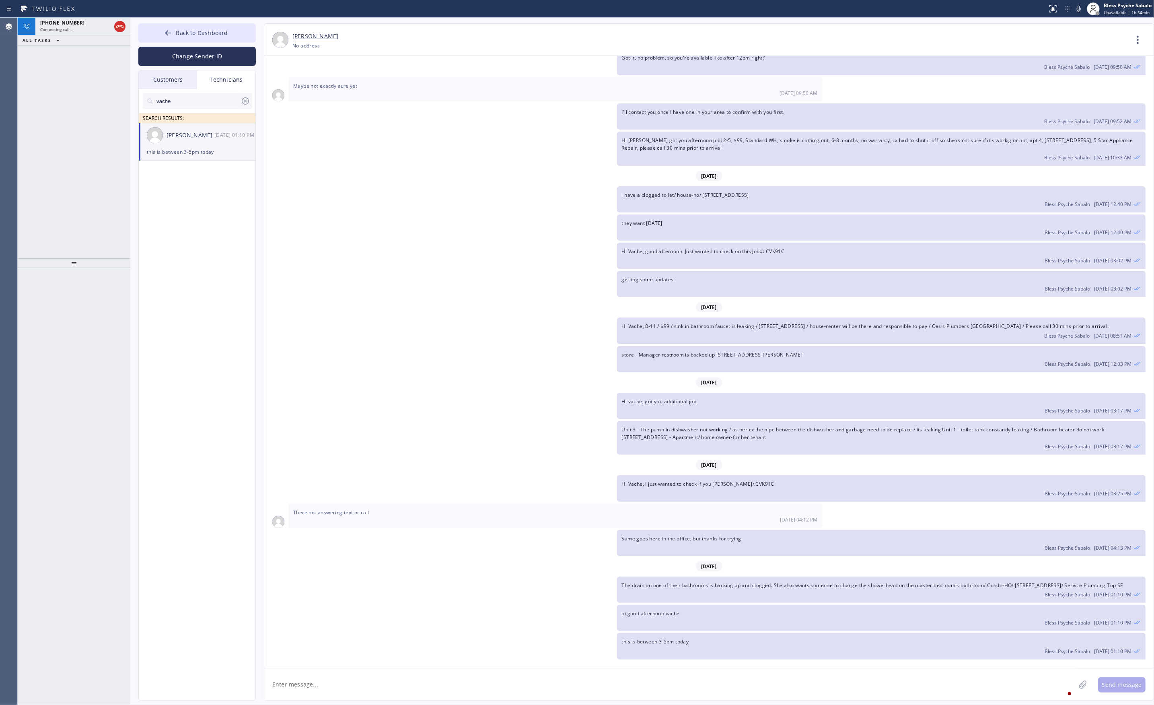
click at [357, 271] on div "getting some updates Bless Psyche Sabalo 08/12 03:02 PM" at bounding box center [704, 284] width 881 height 26
drag, startPoint x: 665, startPoint y: 319, endPoint x: 615, endPoint y: 306, distance: 51.2
click at [615, 317] on div "Hi Vache, 8-11 / $99 / sink in bathroom faucet is leaking / 23036 Saddle Peak R…" at bounding box center [704, 330] width 881 height 26
click at [121, 29] on icon at bounding box center [120, 27] width 10 height 10
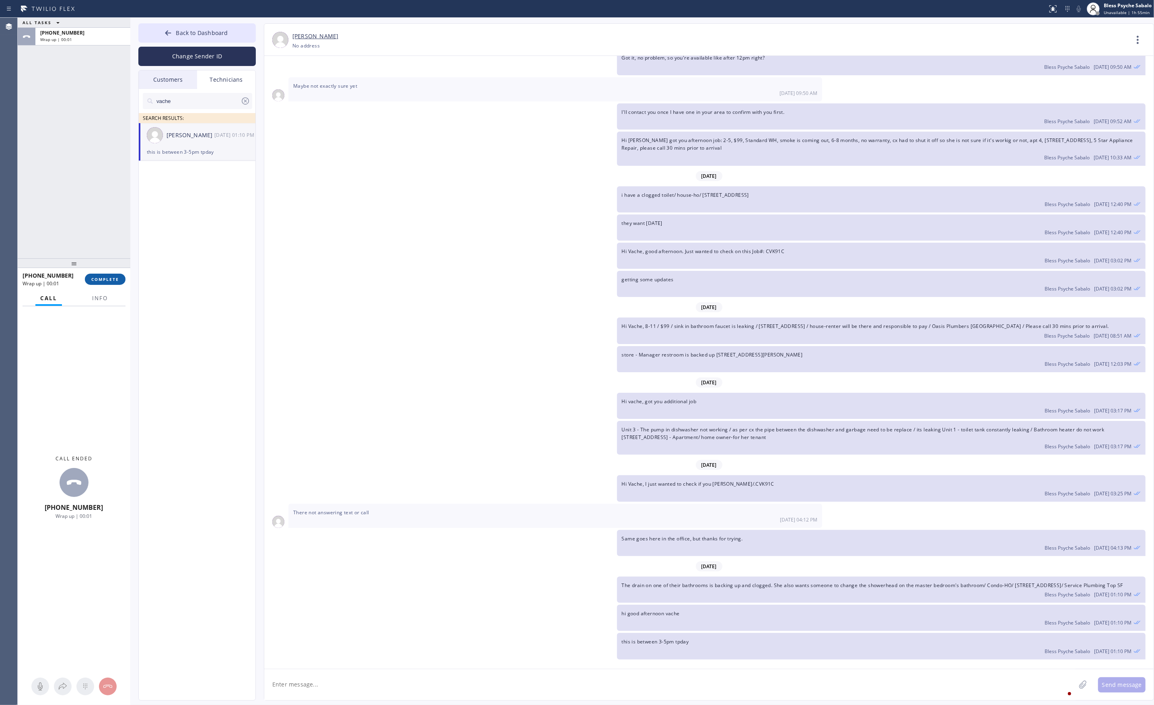
drag, startPoint x: 92, startPoint y: 279, endPoint x: 102, endPoint y: 234, distance: 46.6
click at [92, 279] on span "COMPLETE" at bounding box center [105, 279] width 28 height 6
click at [102, 234] on div "ALL TASKS ALL TASKS ACTIVE TASKS TASKS IN WRAP UP +18182614699 Wrap up | 00:01" at bounding box center [74, 138] width 113 height 240
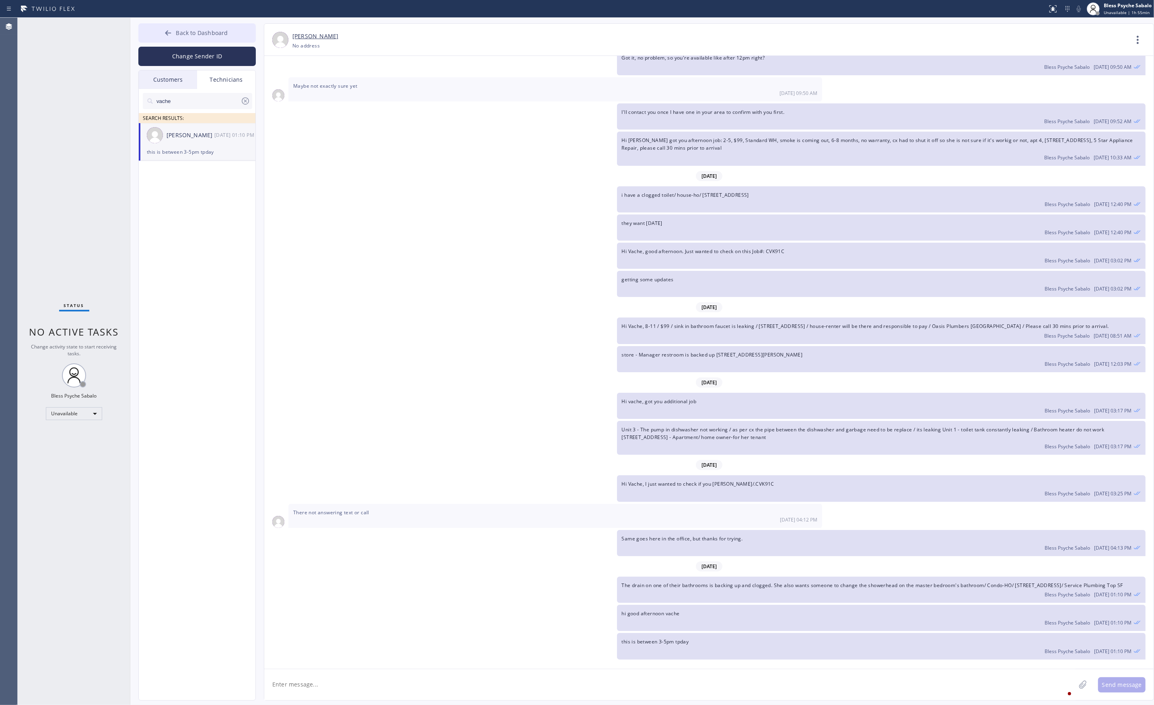
click at [205, 37] on button "Back to Dashboard" at bounding box center [196, 32] width 117 height 19
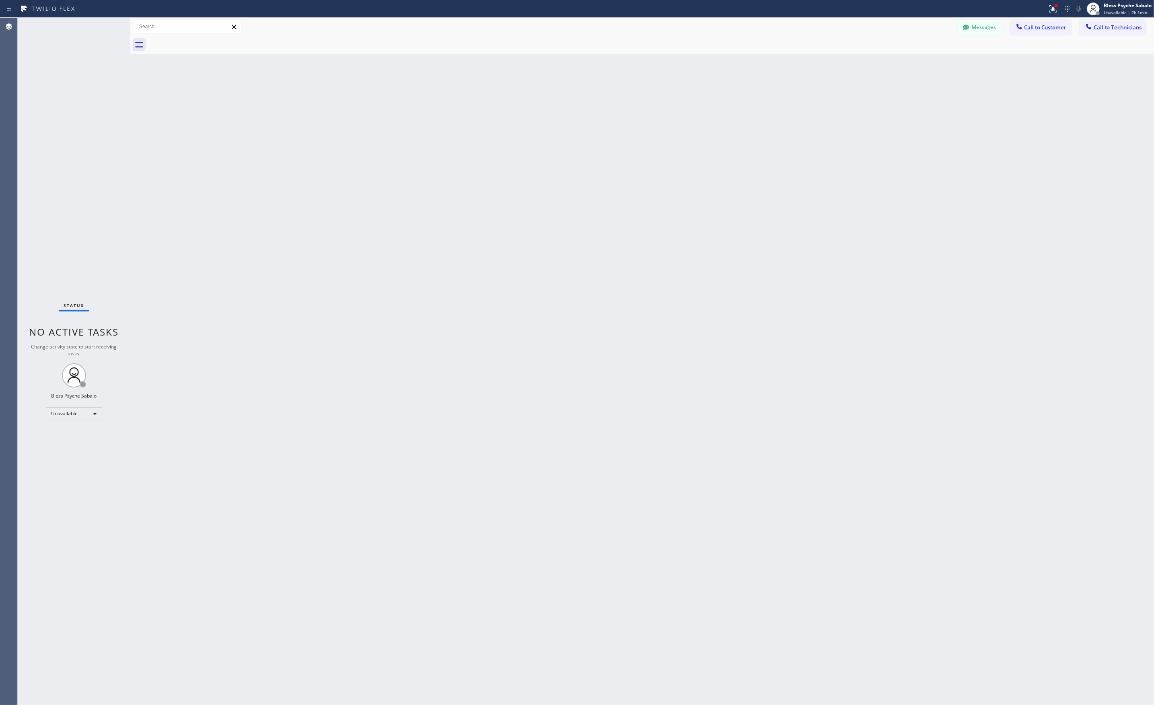
click at [330, 37] on div at bounding box center [651, 45] width 1006 height 18
click at [982, 30] on button "Messages" at bounding box center [979, 27] width 44 height 15
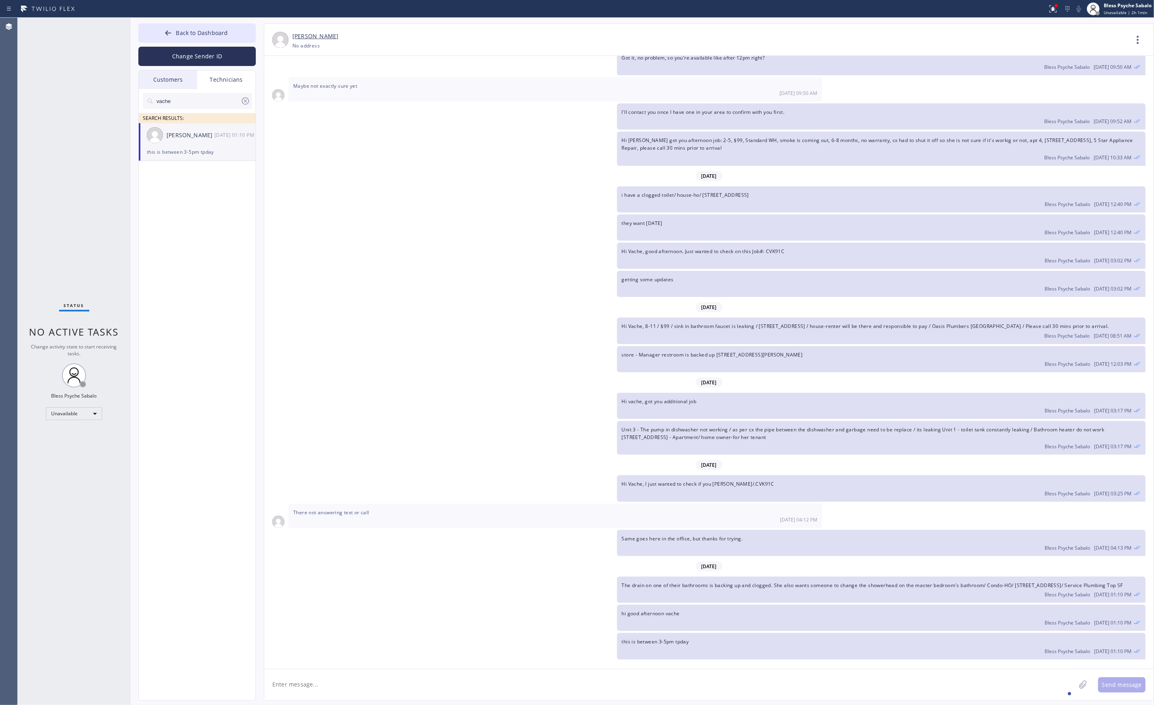
click at [241, 132] on div "08/26 01:10 PM" at bounding box center [235, 134] width 42 height 9
drag, startPoint x: 422, startPoint y: 288, endPoint x: 422, endPoint y: 282, distance: 6.4
click at [422, 299] on div "[DATE]" at bounding box center [708, 307] width 889 height 16
click at [200, 161] on li "Vache Katabyan 08/26 01:10 PM this is between 3-5pm tpday" at bounding box center [197, 142] width 117 height 38
click at [277, 168] on div "[DATE]" at bounding box center [708, 176] width 889 height 16
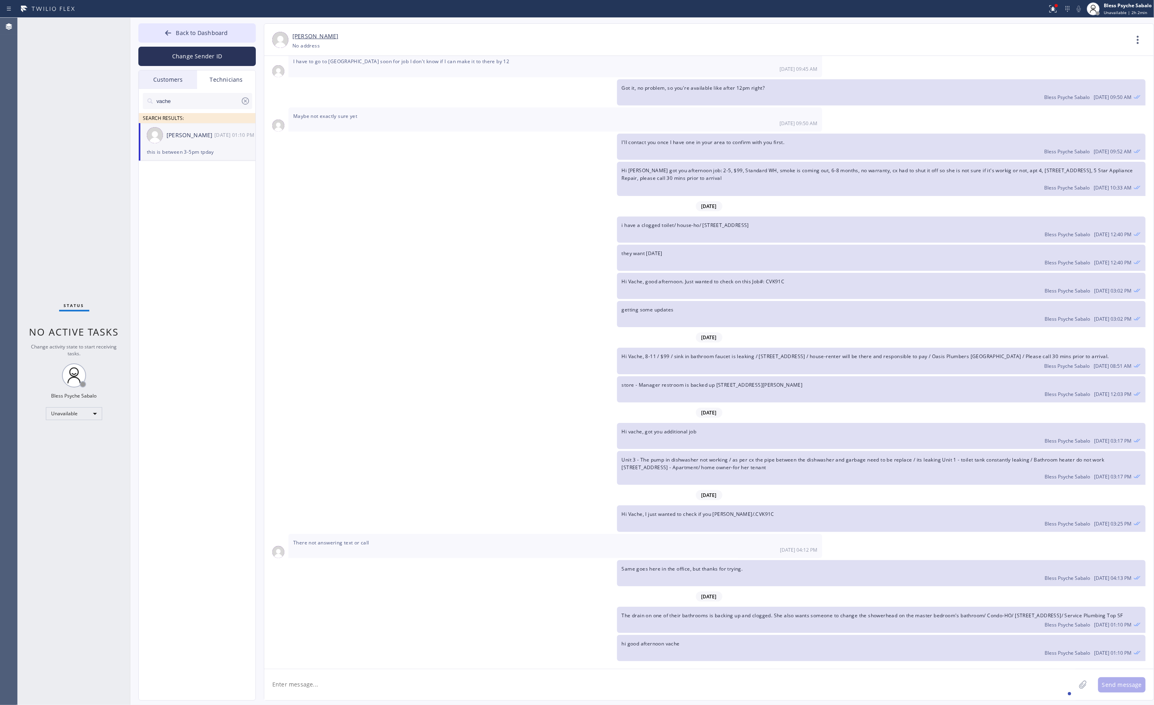
scroll to position [6824, 0]
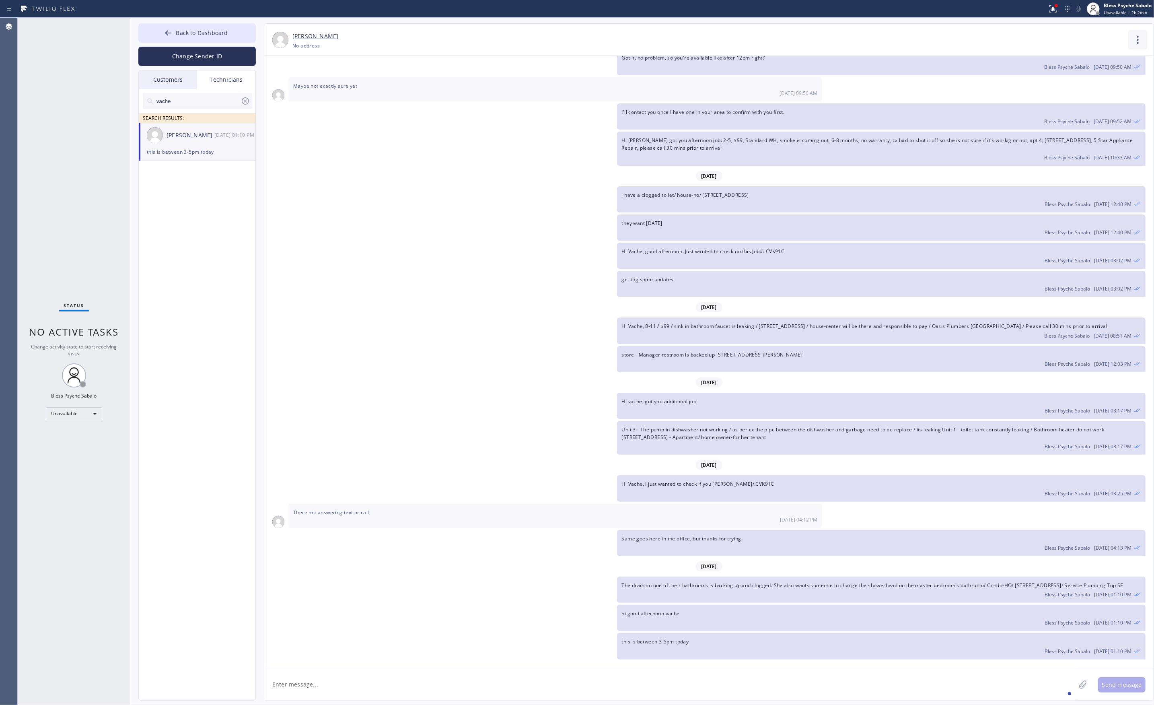
click at [1137, 43] on icon at bounding box center [1138, 40] width 2 height 8
click at [1089, 84] on li "Call to Technician" at bounding box center [1089, 82] width 117 height 21
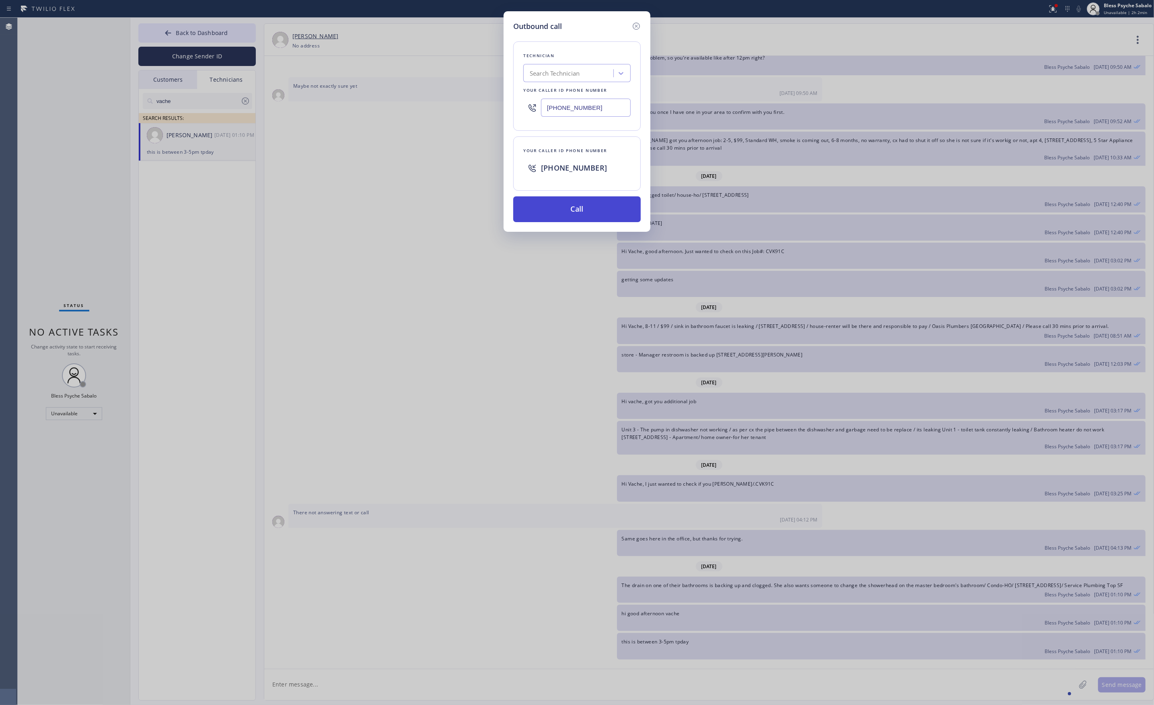
click at [562, 214] on button "Call" at bounding box center [576, 209] width 127 height 26
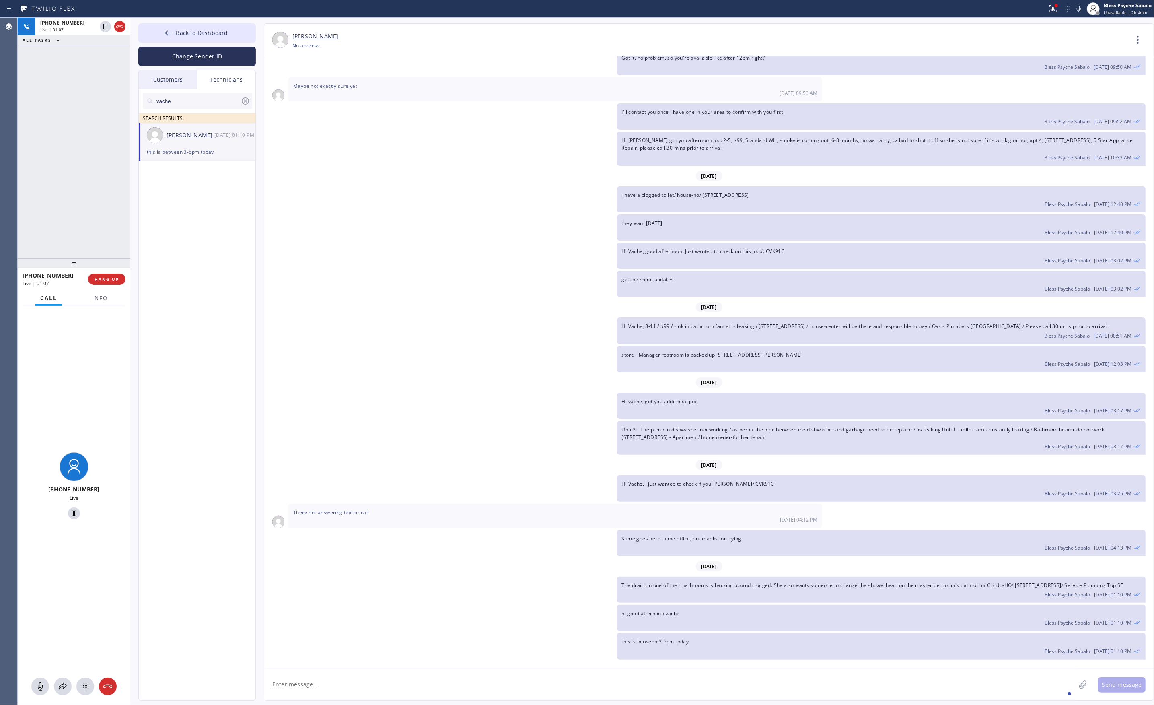
drag, startPoint x: 121, startPoint y: 27, endPoint x: 33, endPoint y: 76, distance: 101.2
click at [121, 27] on icon at bounding box center [120, 27] width 10 height 10
click at [112, 281] on span "COMPLETE" at bounding box center [105, 279] width 28 height 6
